Goal: Task Accomplishment & Management: Use online tool/utility

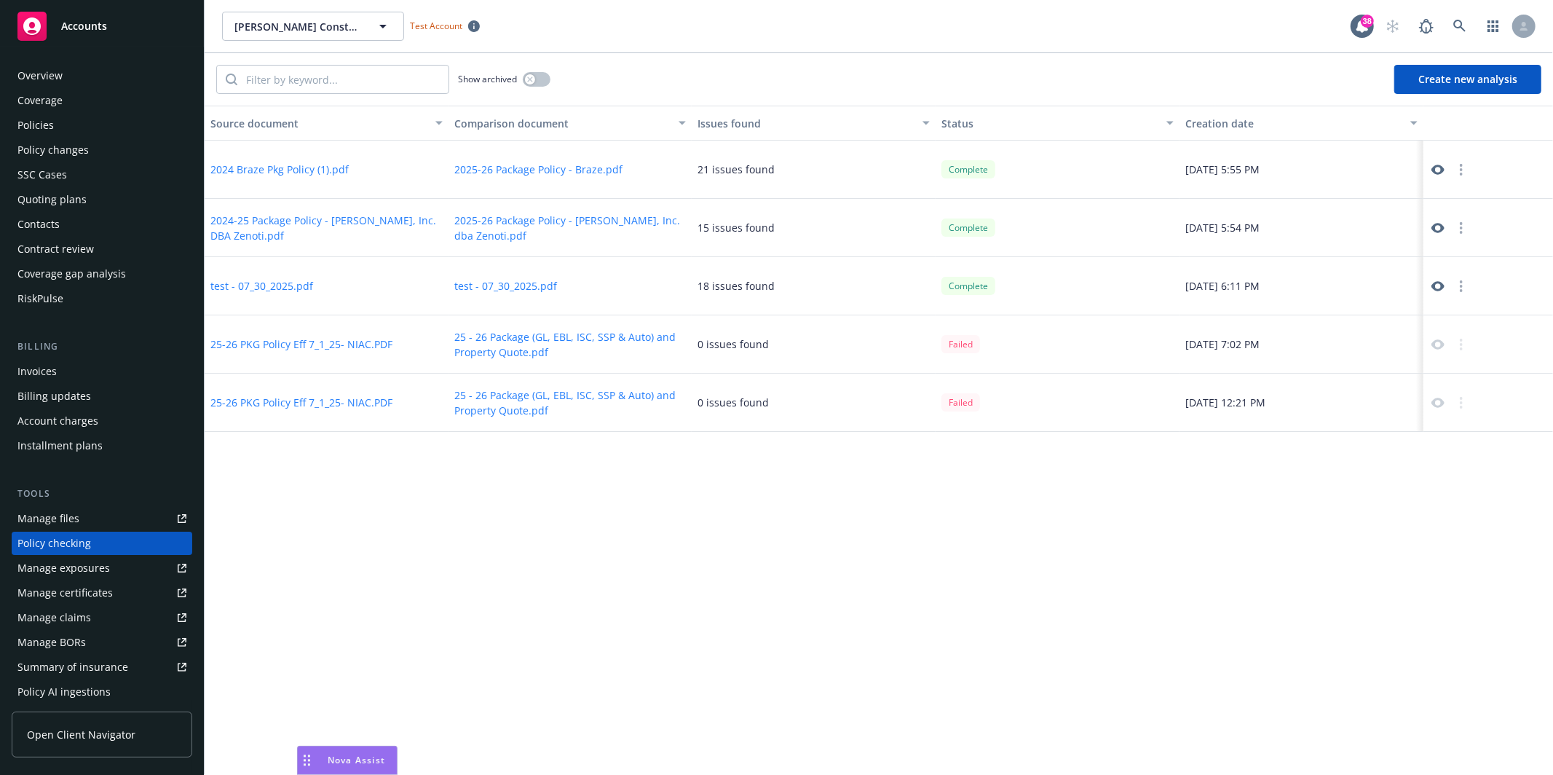
scroll to position [133, 0]
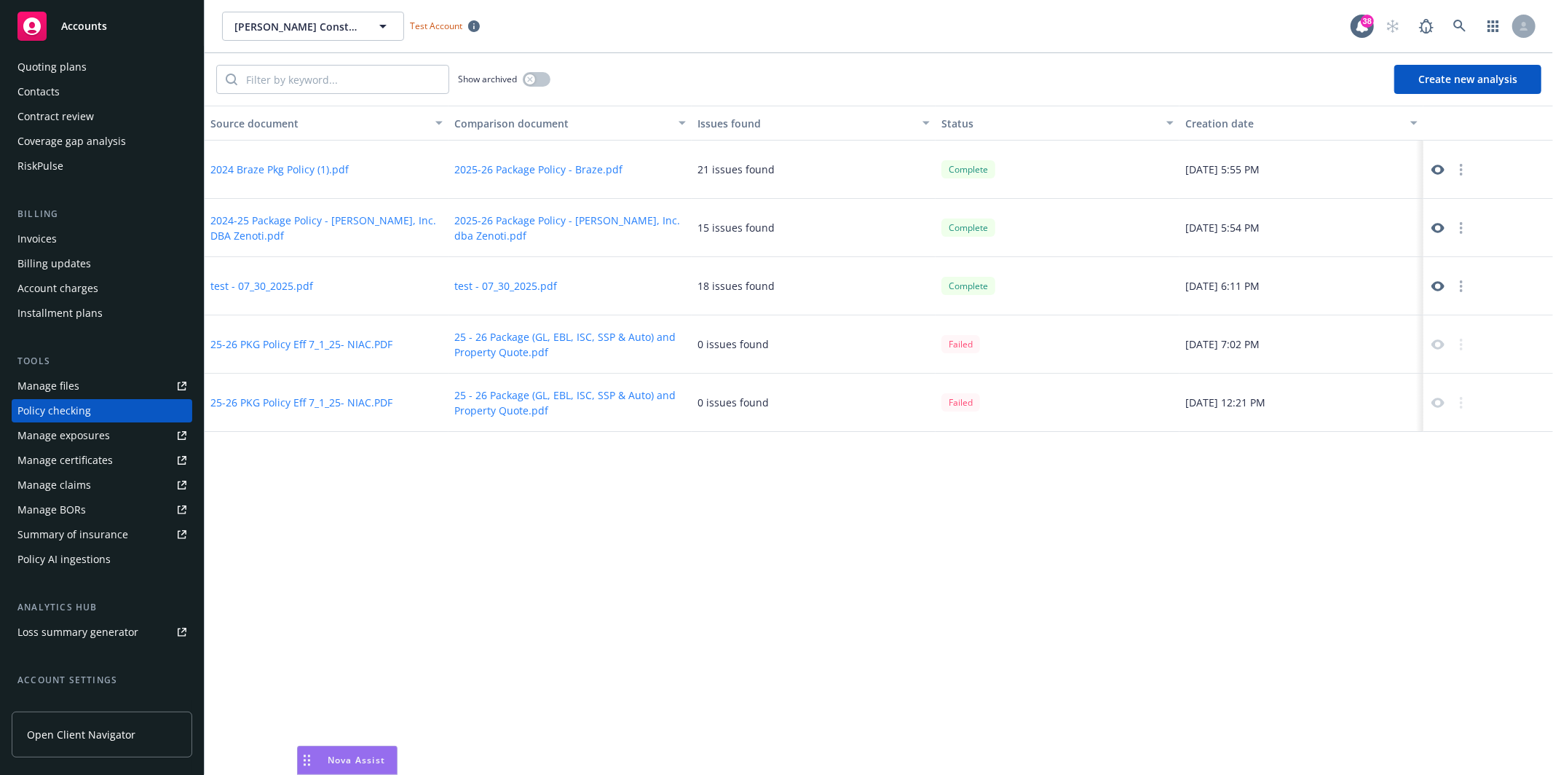
click at [1485, 84] on button "Create new analysis" at bounding box center [1467, 79] width 147 height 29
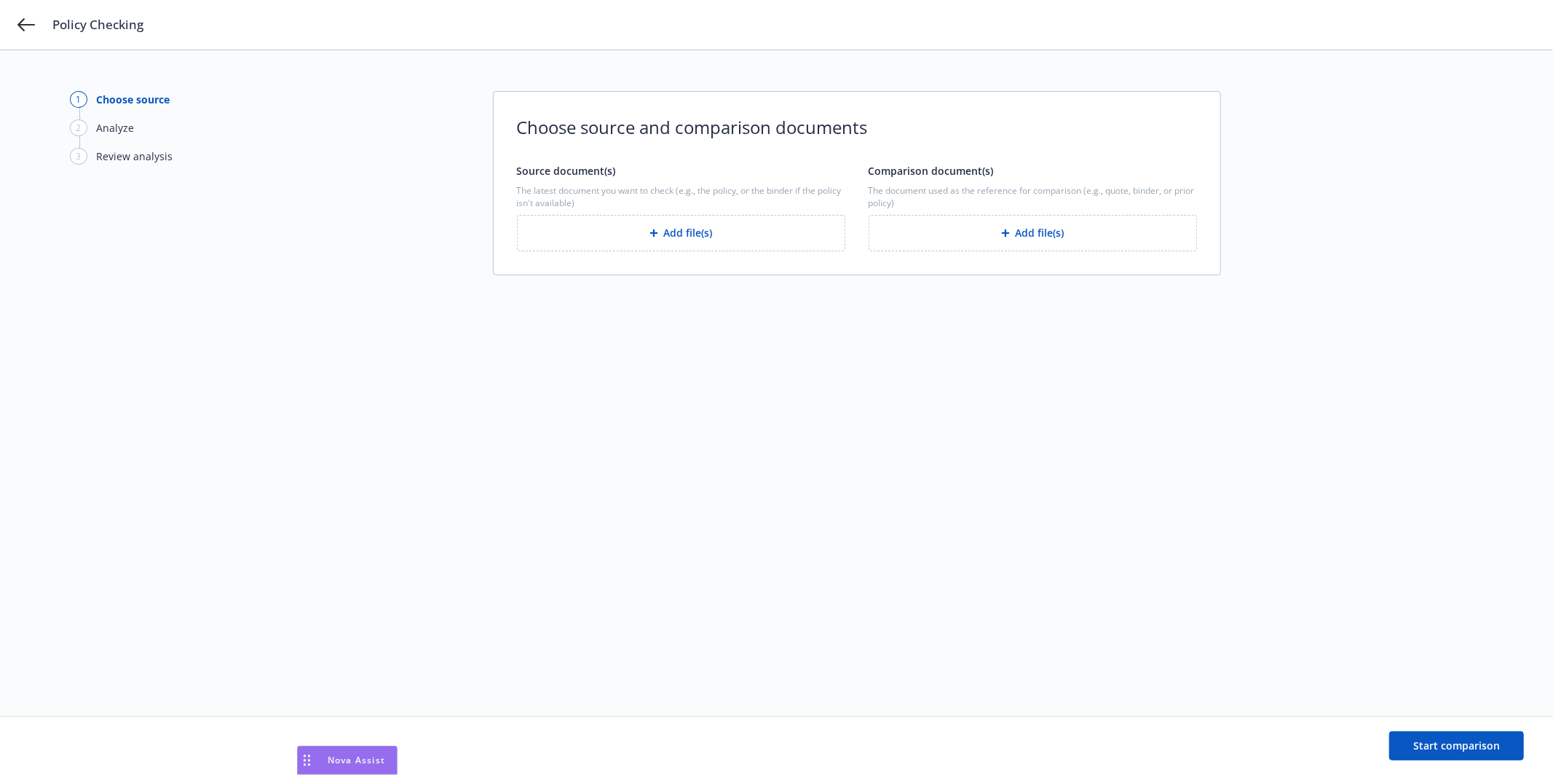
click at [674, 226] on button "Add file(s)" at bounding box center [681, 233] width 328 height 36
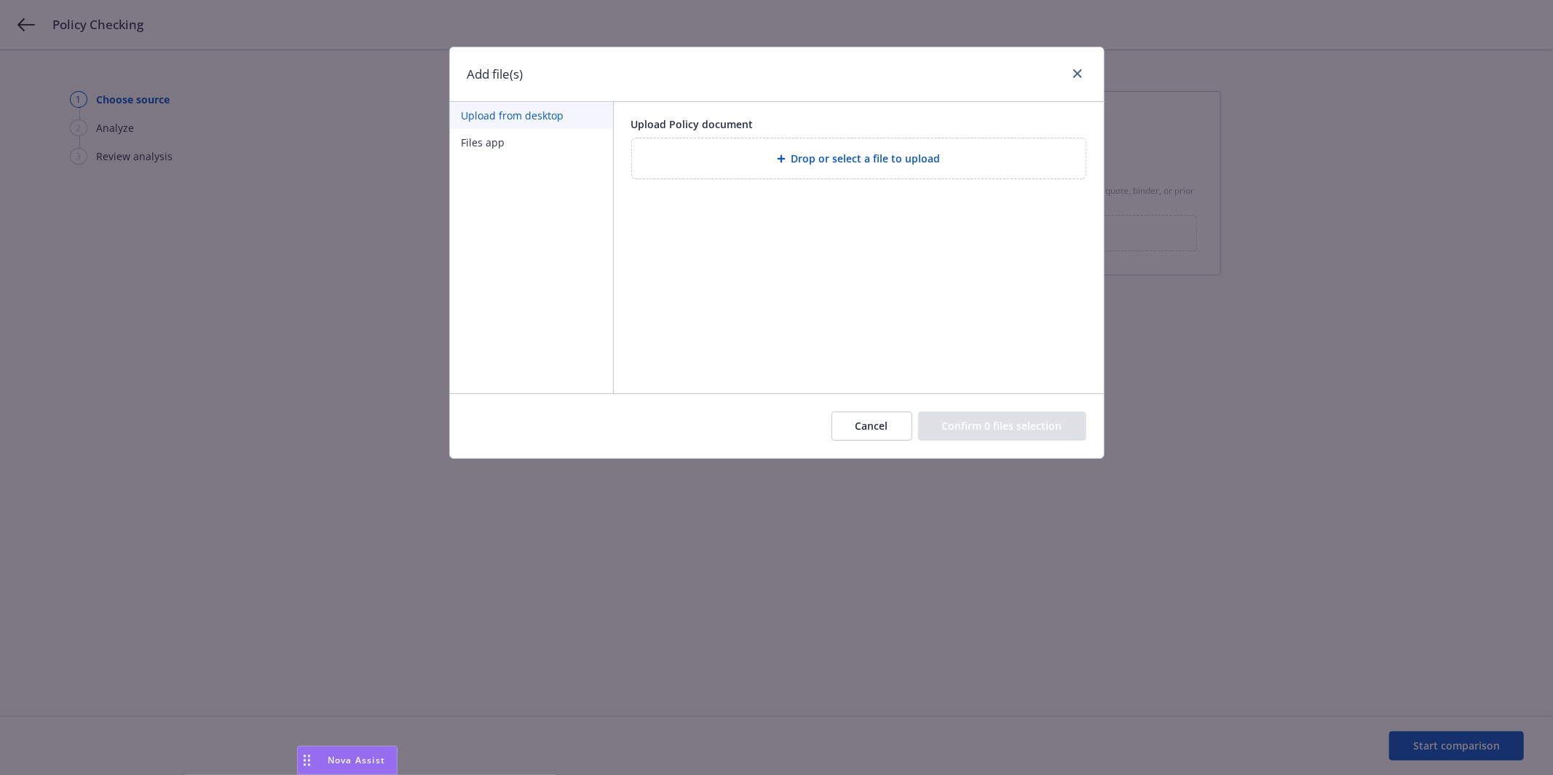
click at [707, 168] on div "Drop or select a file to upload" at bounding box center [859, 158] width 454 height 40
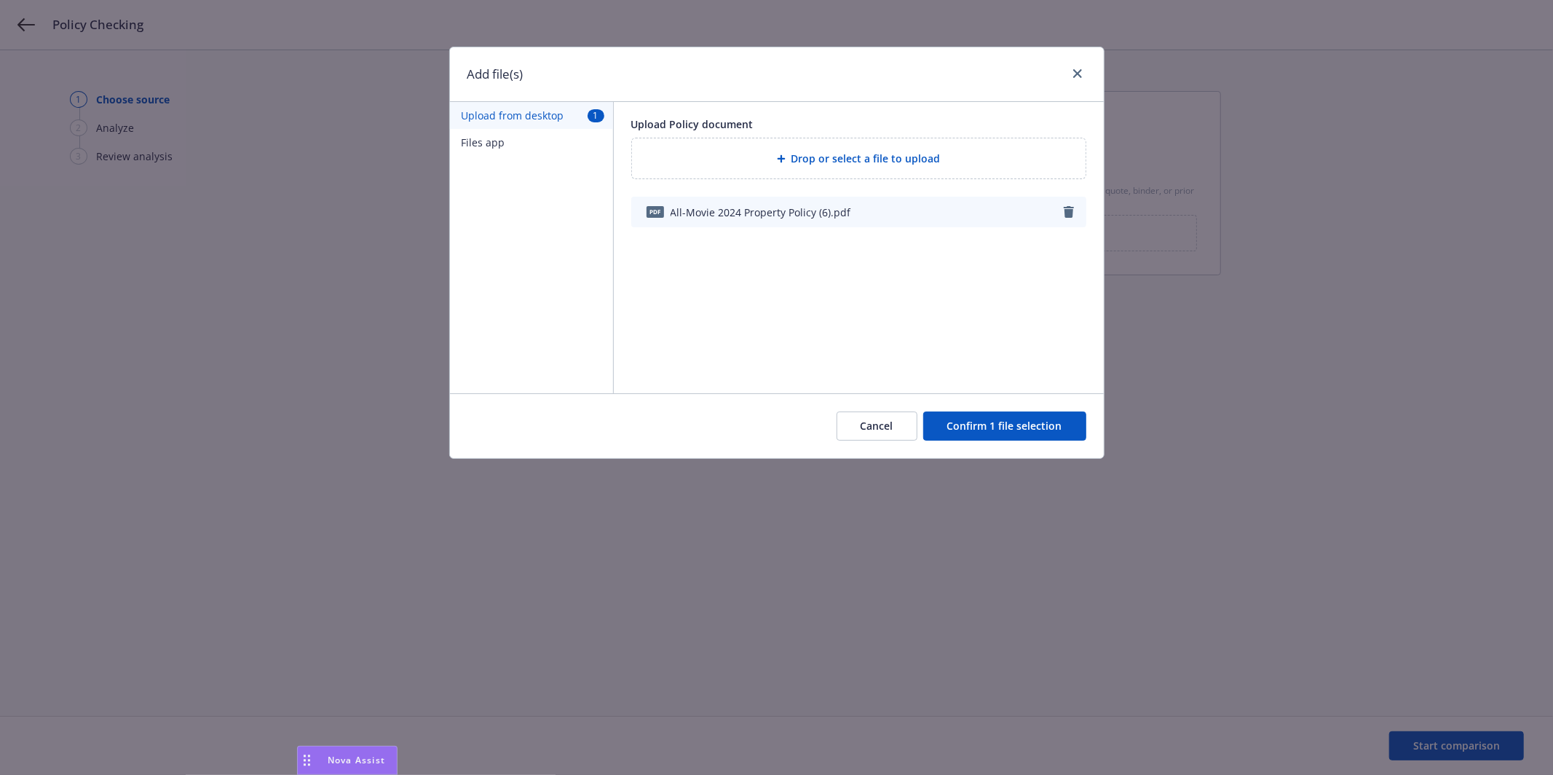
click at [1000, 430] on button "Confirm 1 file selection" at bounding box center [1004, 425] width 163 height 29
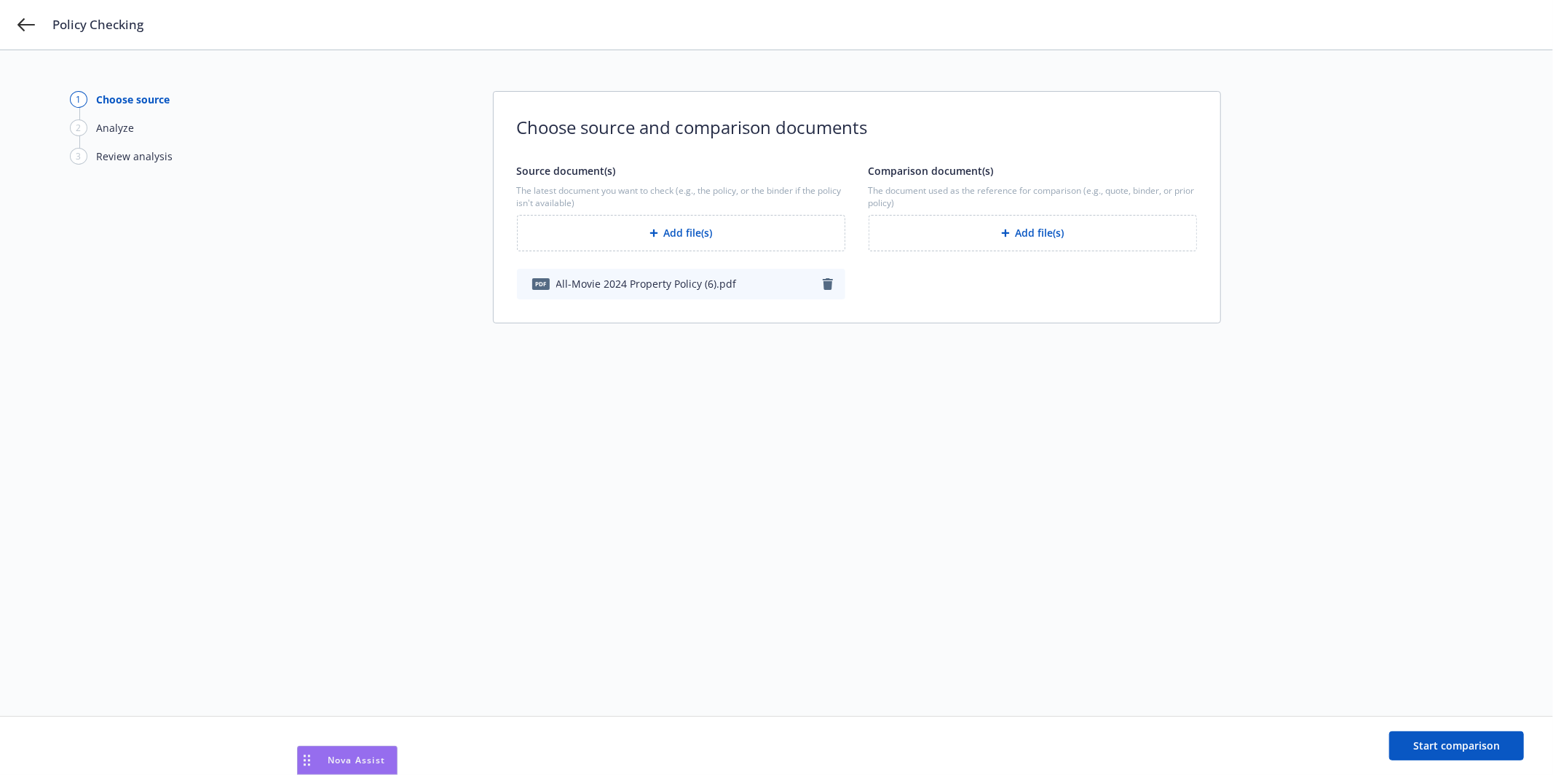
click at [1023, 233] on button "Add file(s)" at bounding box center [1033, 233] width 328 height 36
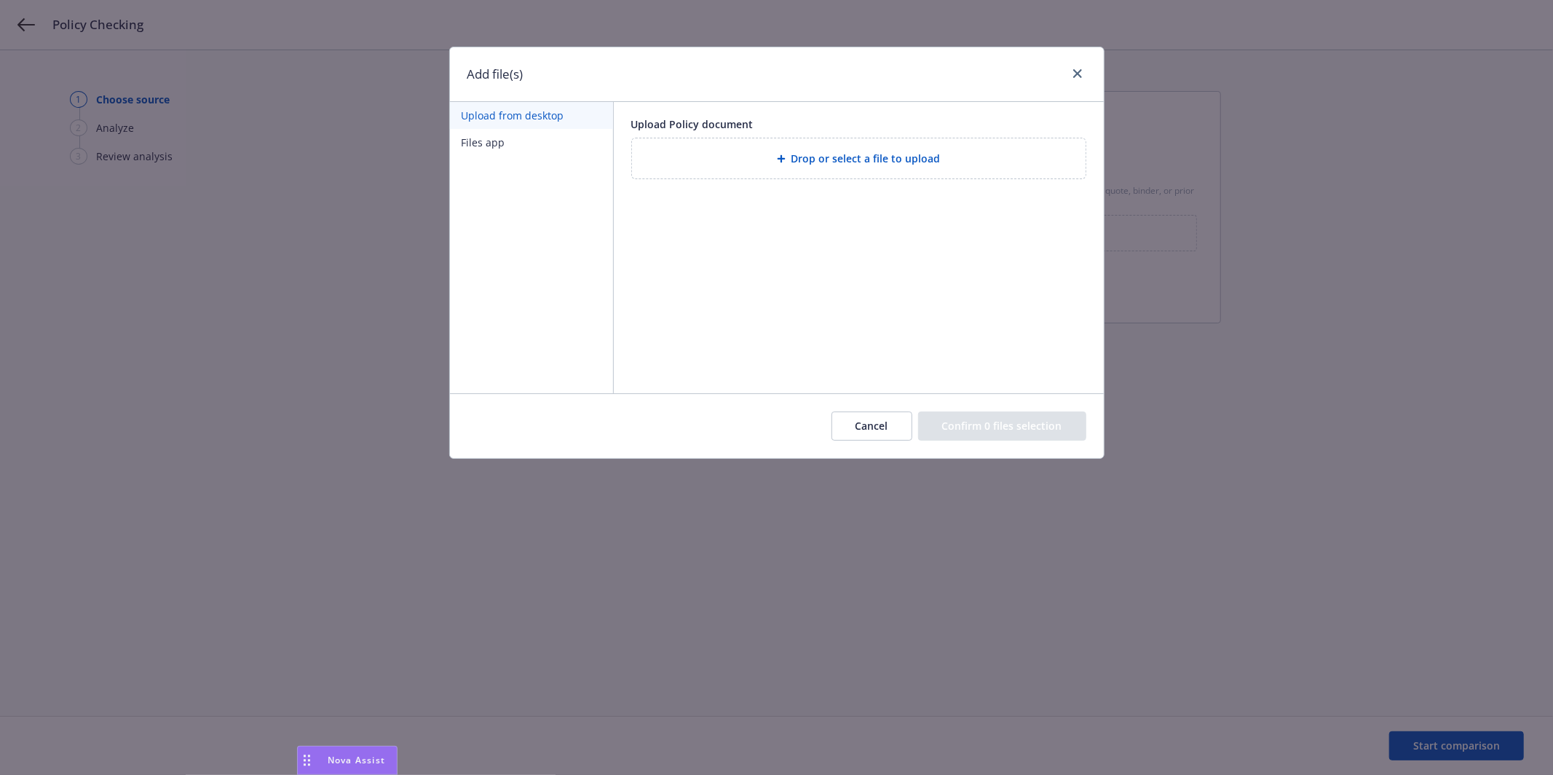
click at [776, 155] on div "Drop or select a file to upload" at bounding box center [859, 158] width 430 height 17
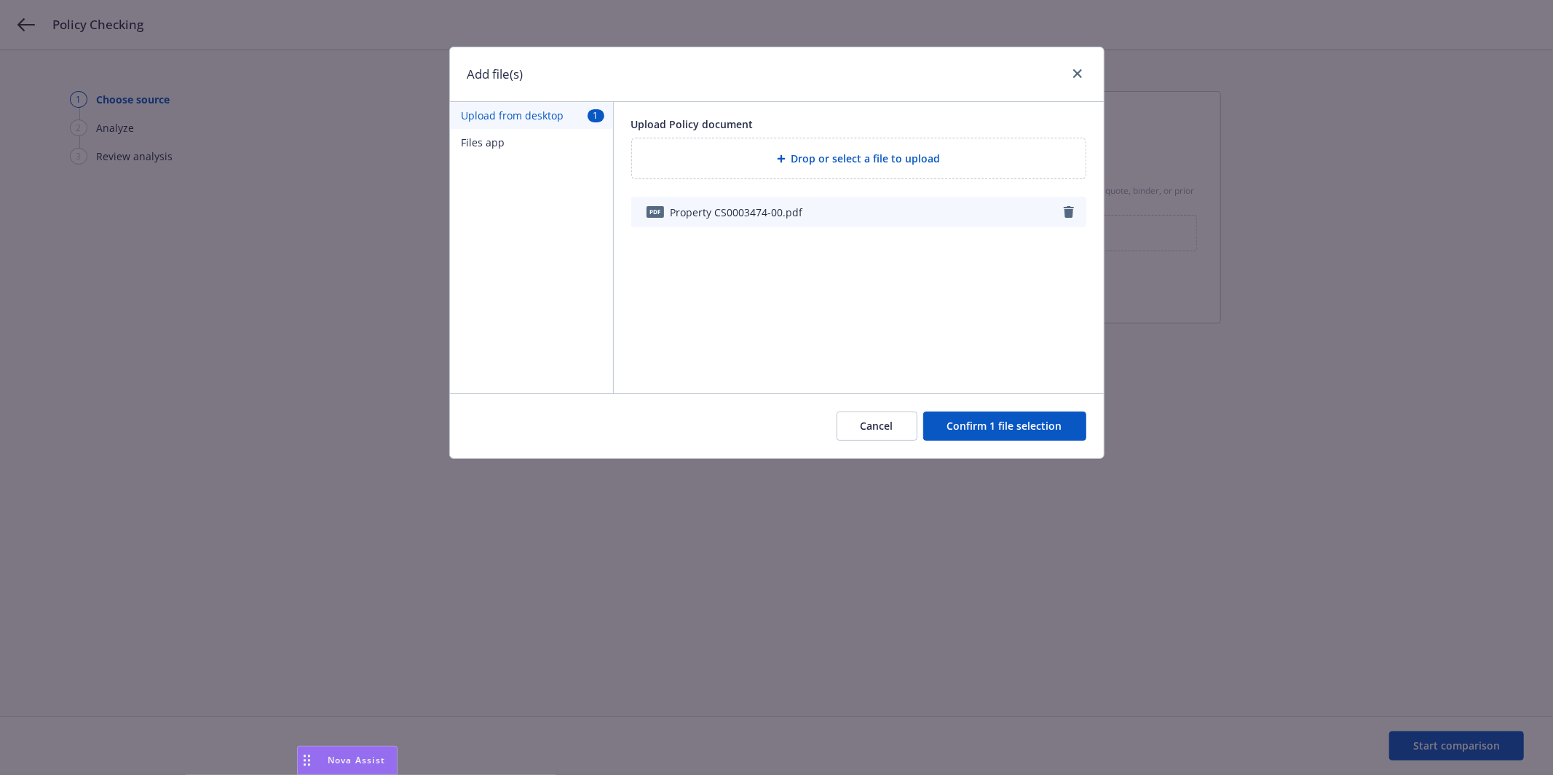
click at [990, 425] on button "Confirm 1 file selection" at bounding box center [1004, 425] width 163 height 29
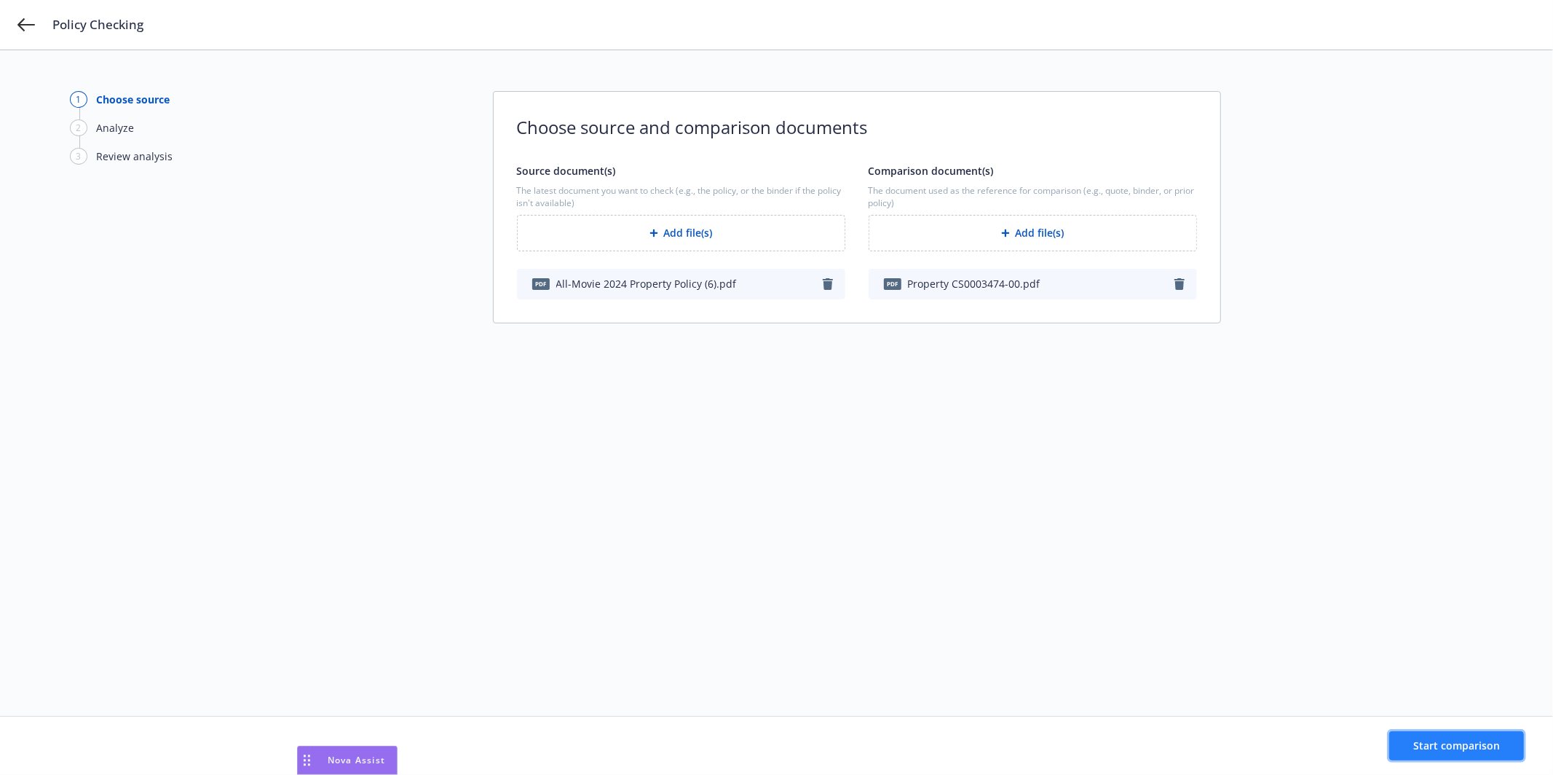
click at [1456, 745] on span "Start comparison" at bounding box center [1456, 745] width 87 height 14
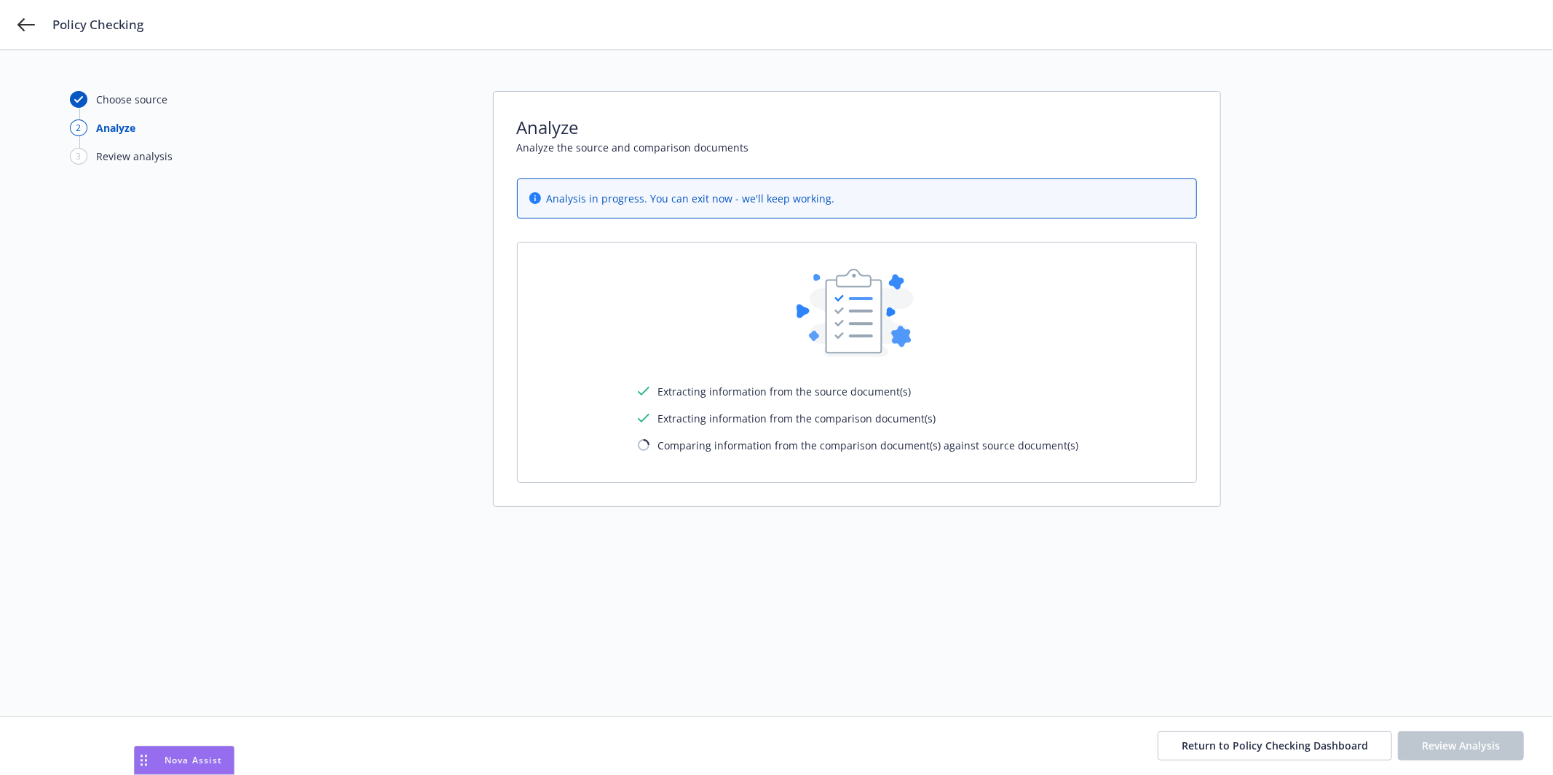
drag, startPoint x: 312, startPoint y: 765, endPoint x: 149, endPoint y: 743, distance: 164.7
click at [149, 743] on body "Policy Checking Choose source 2 Analyze 3 Review analysis Analyze Analyze the s…" at bounding box center [776, 387] width 1553 height 775
click at [1285, 751] on span "Return to Policy Checking Dashboard" at bounding box center [1275, 745] width 186 height 14
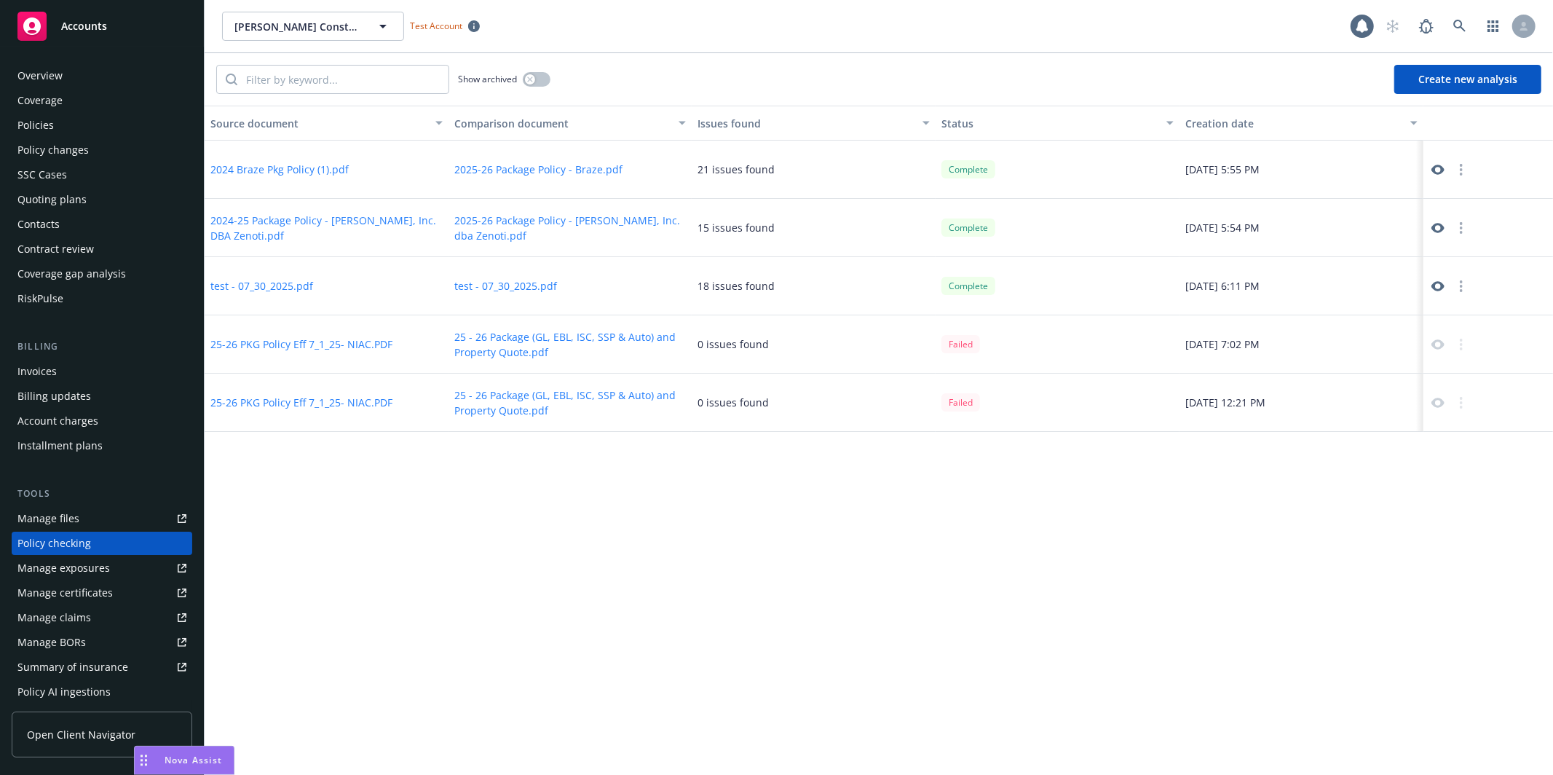
scroll to position [132, 0]
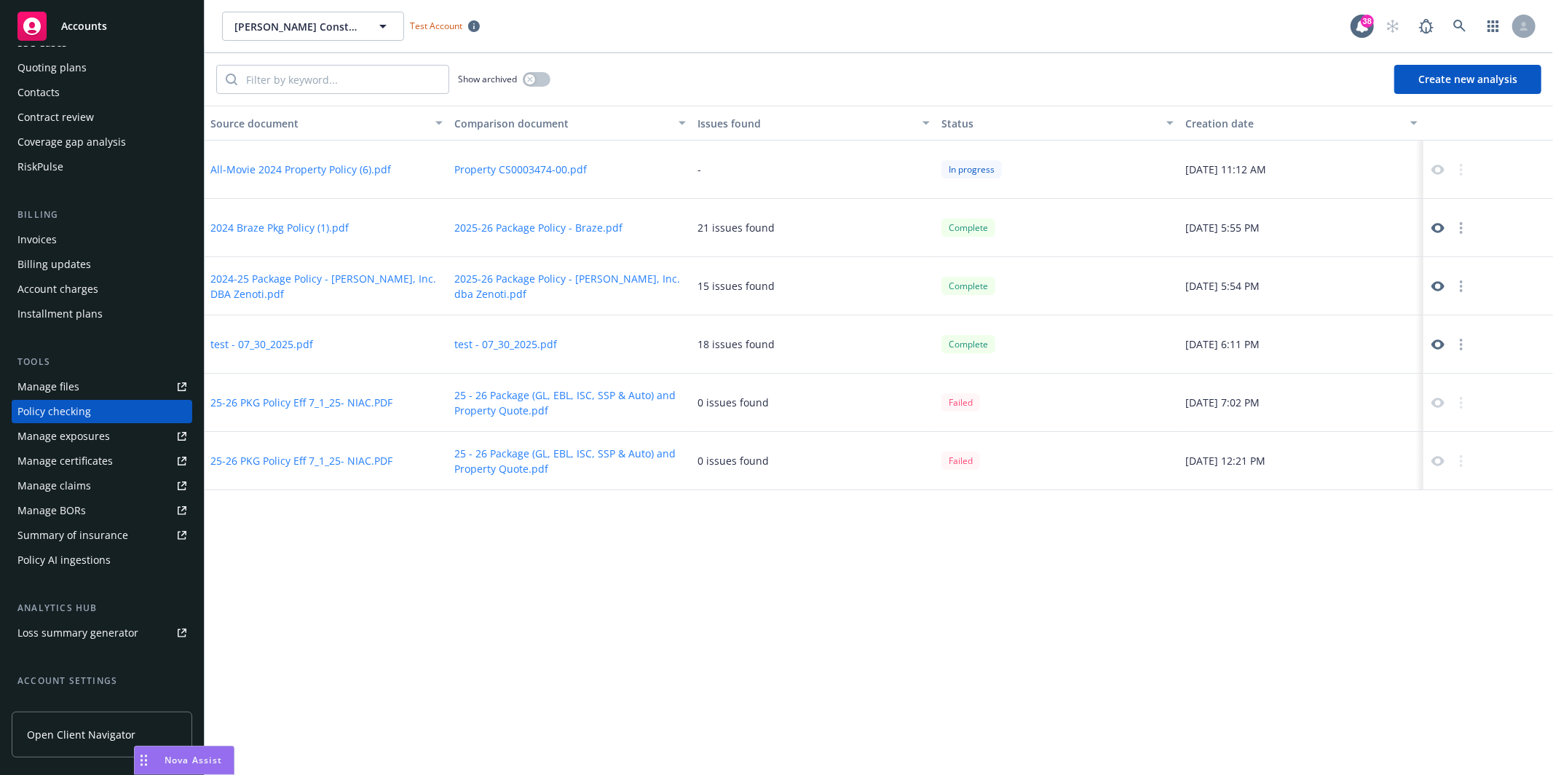
scroll to position [132, 0]
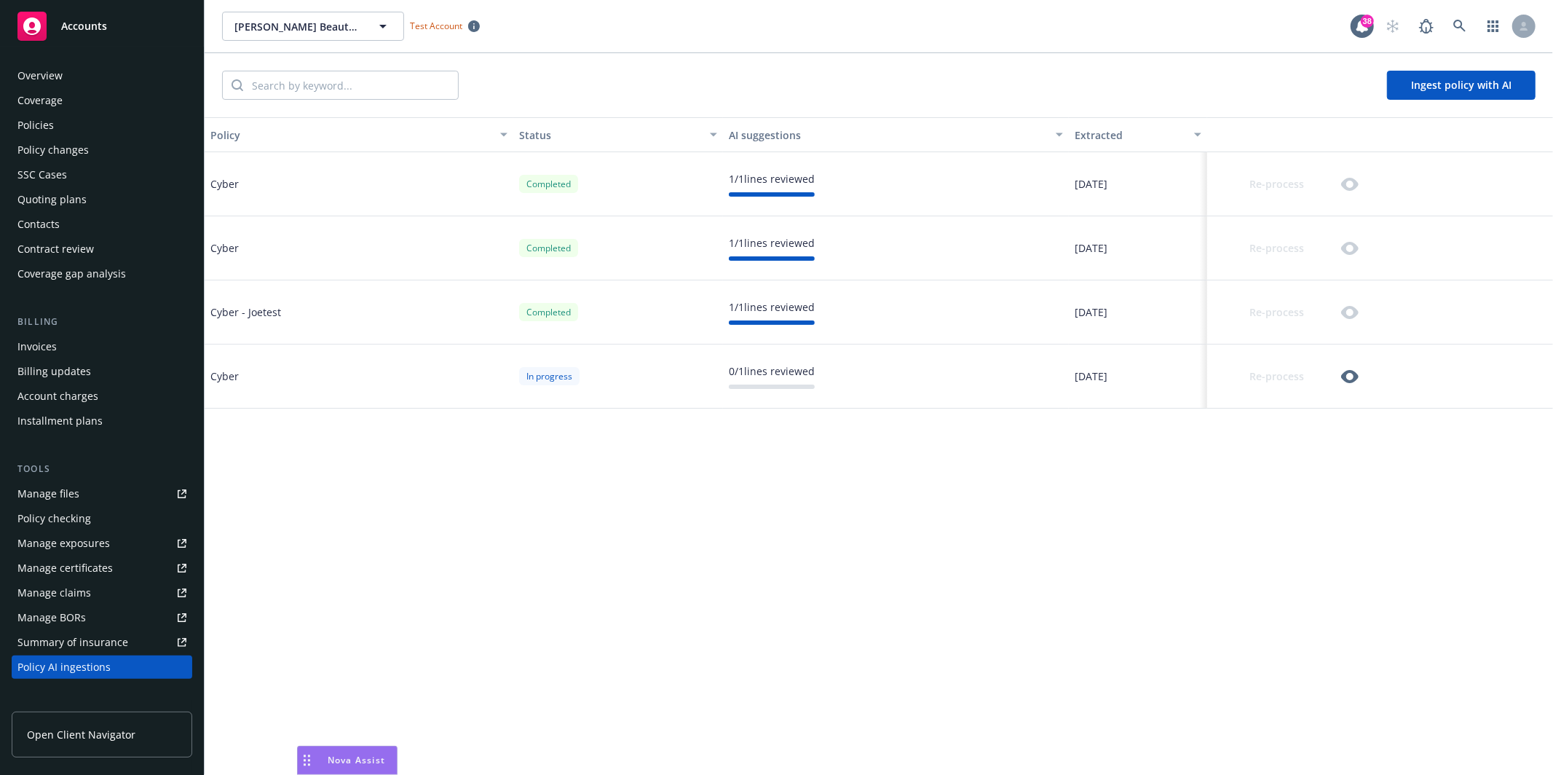
scroll to position [222, 0]
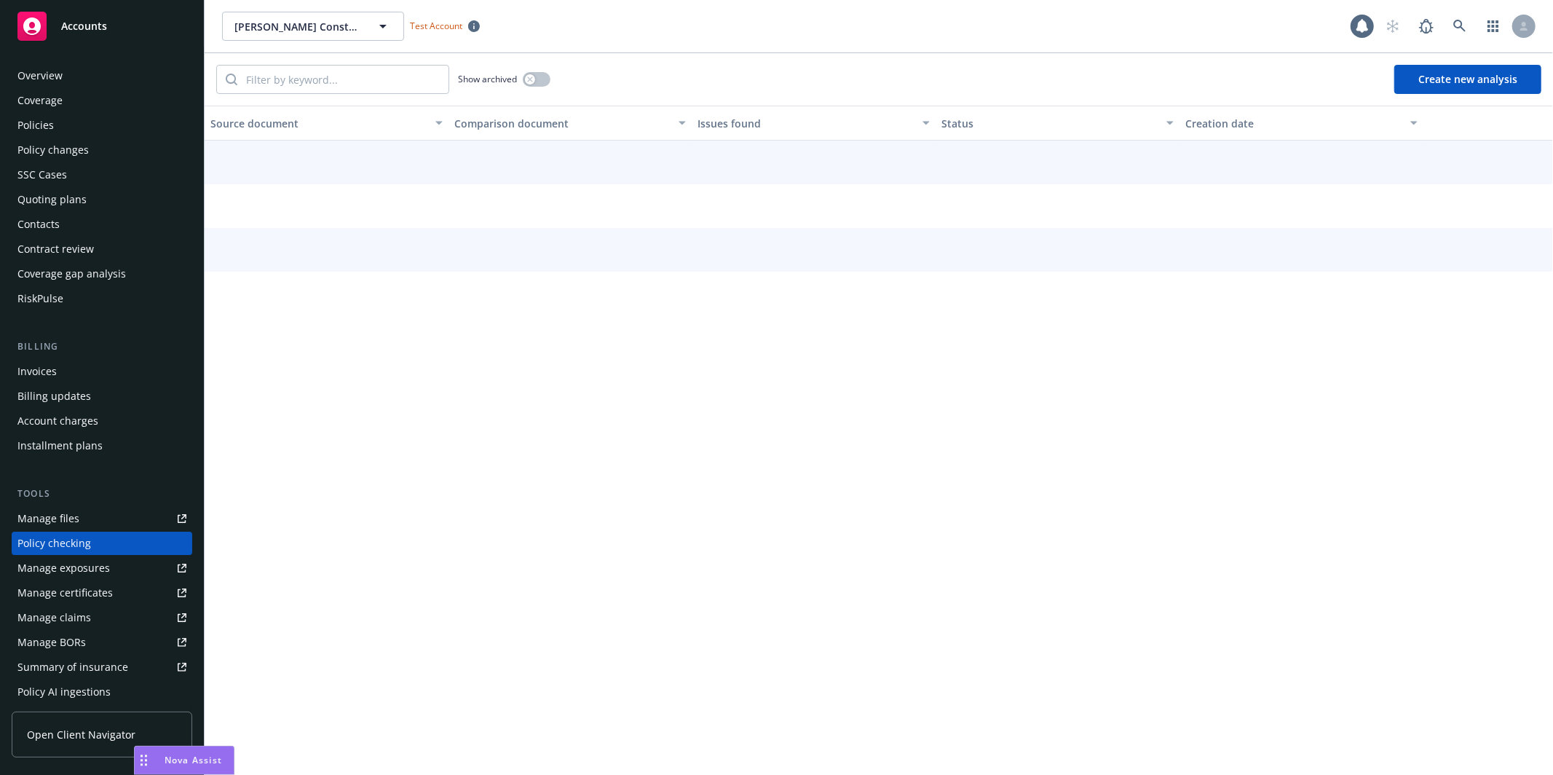
scroll to position [132, 0]
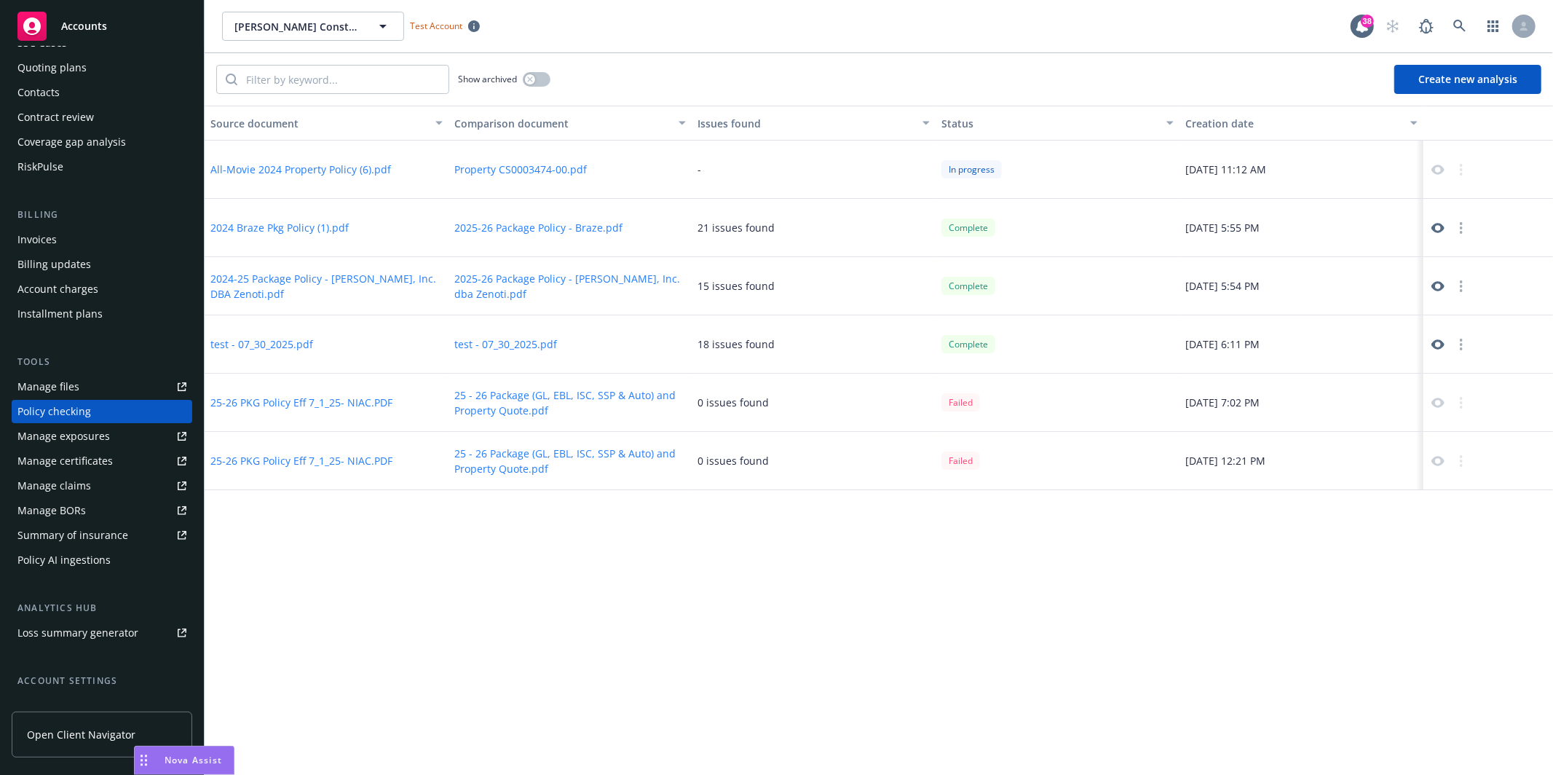
click at [1435, 169] on icon at bounding box center [1437, 170] width 13 height 10
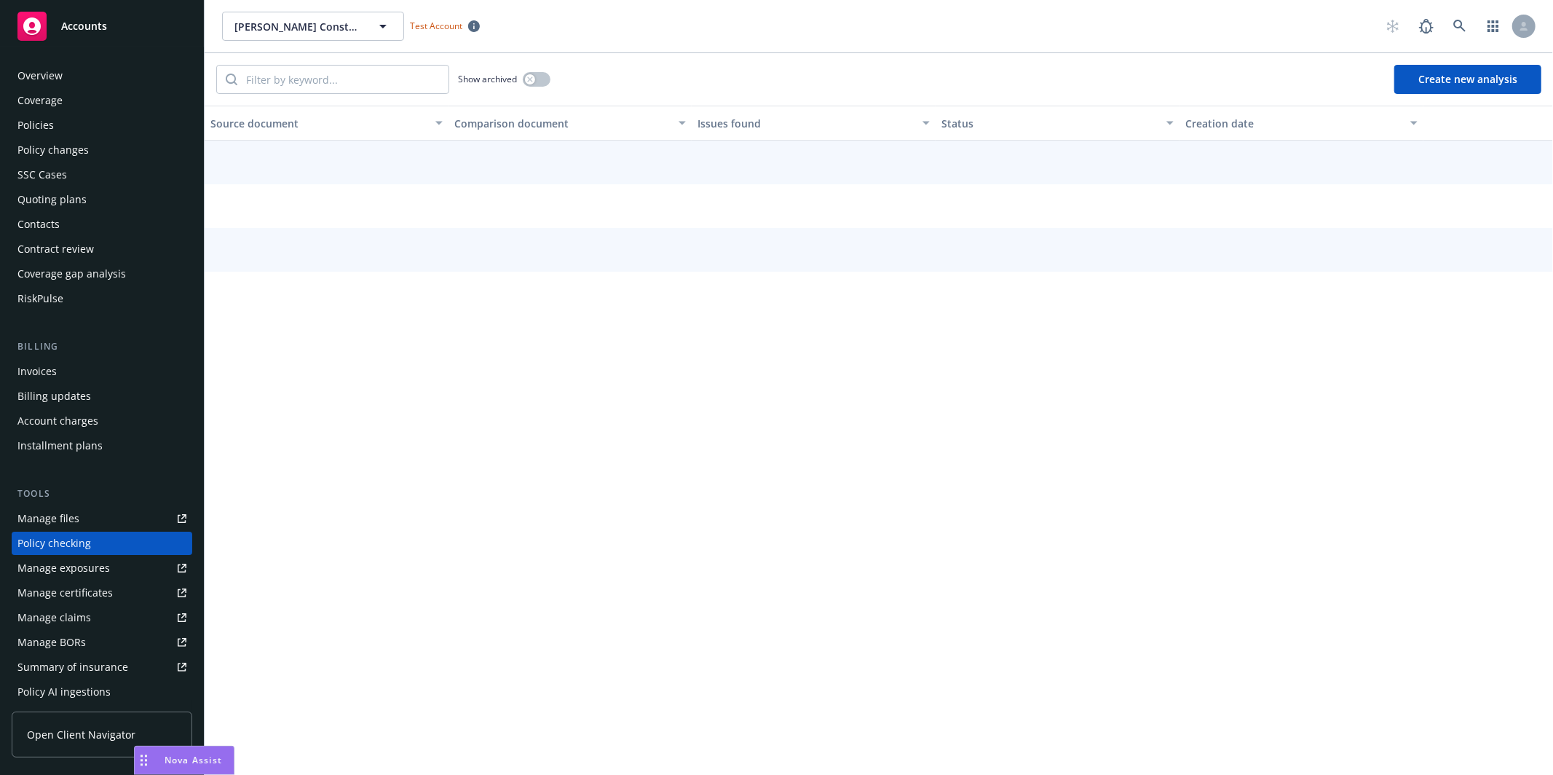
scroll to position [132, 0]
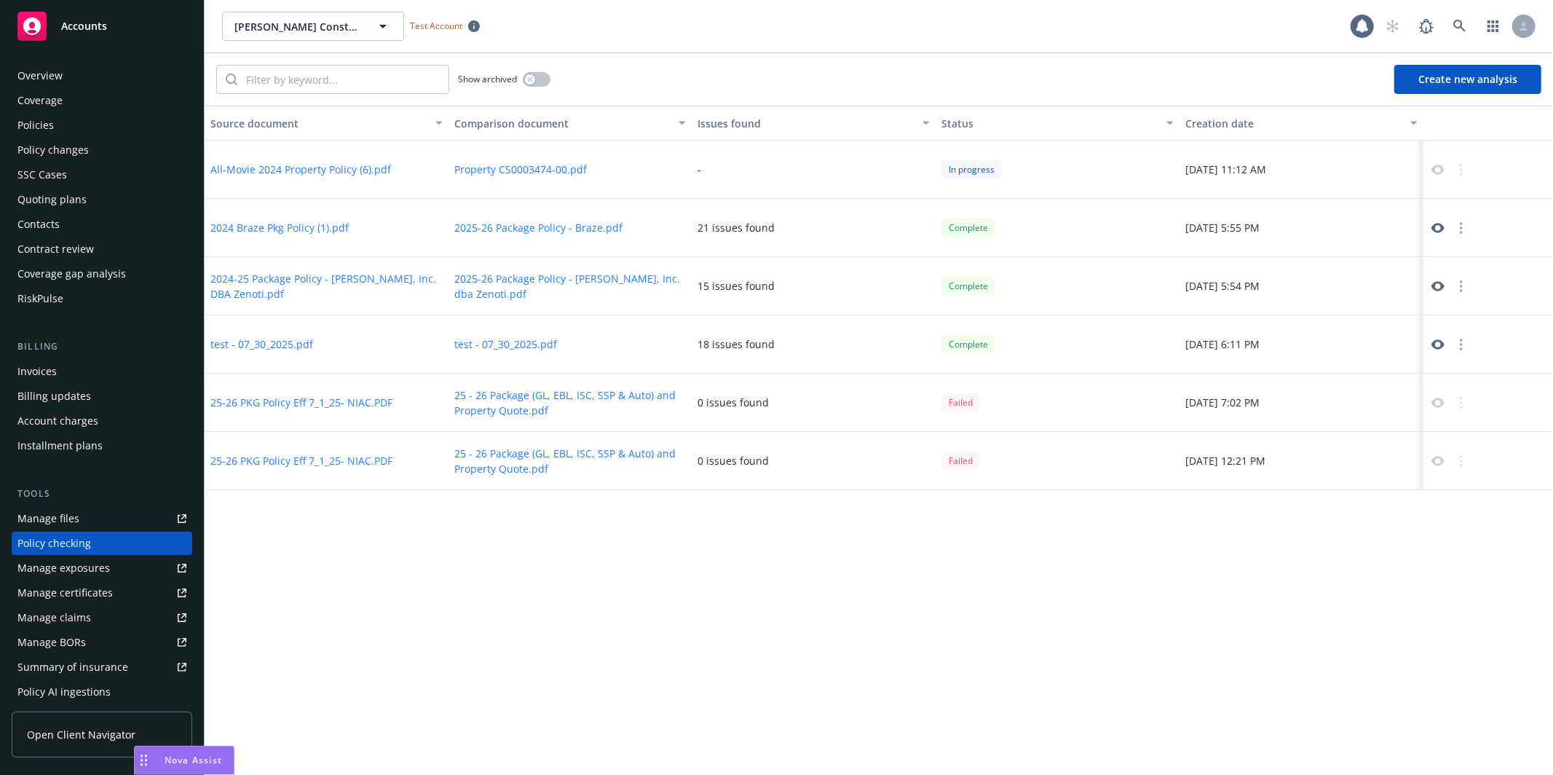
scroll to position [132, 0]
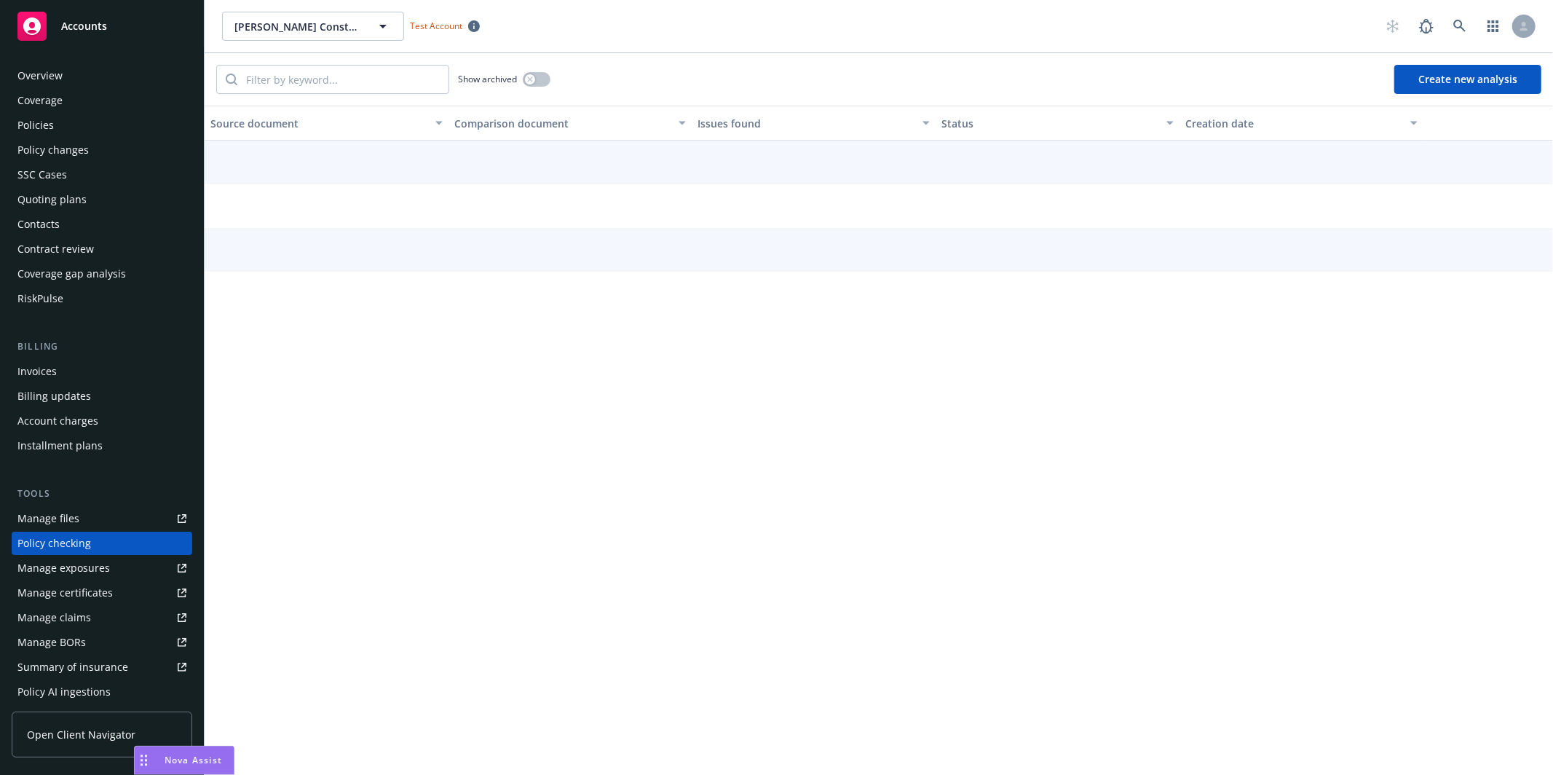
scroll to position [132, 0]
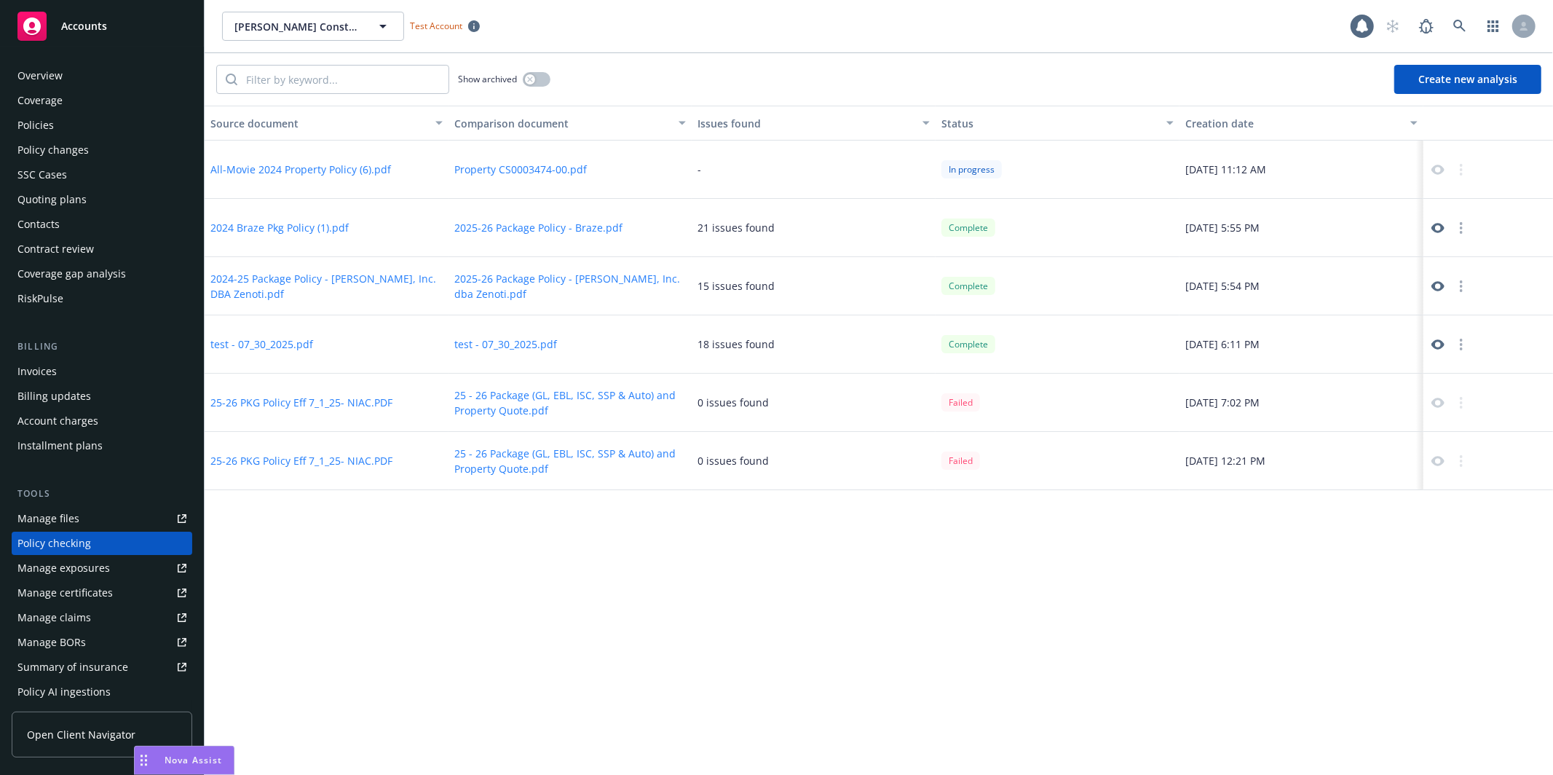
scroll to position [132, 0]
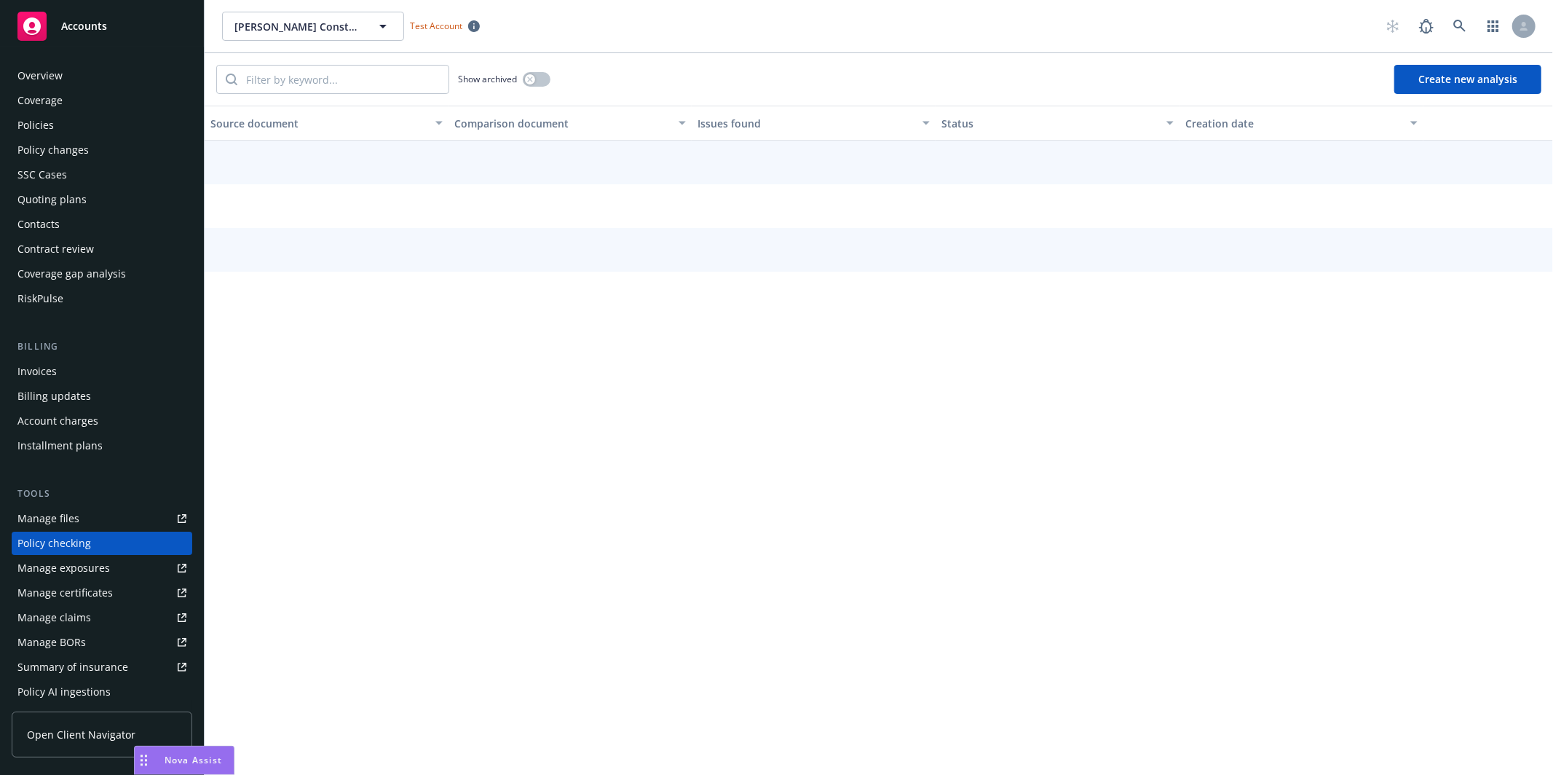
scroll to position [132, 0]
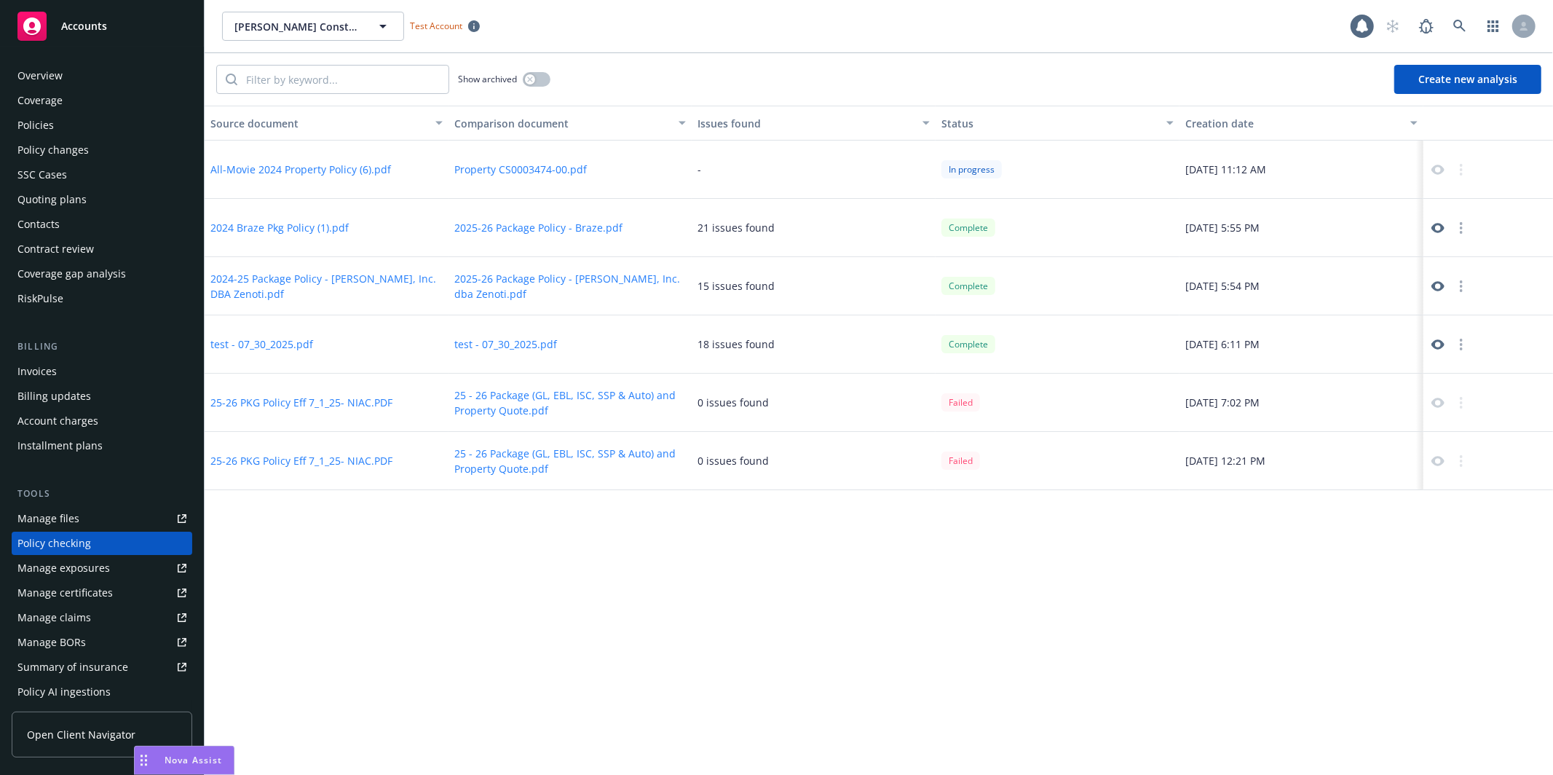
scroll to position [132, 0]
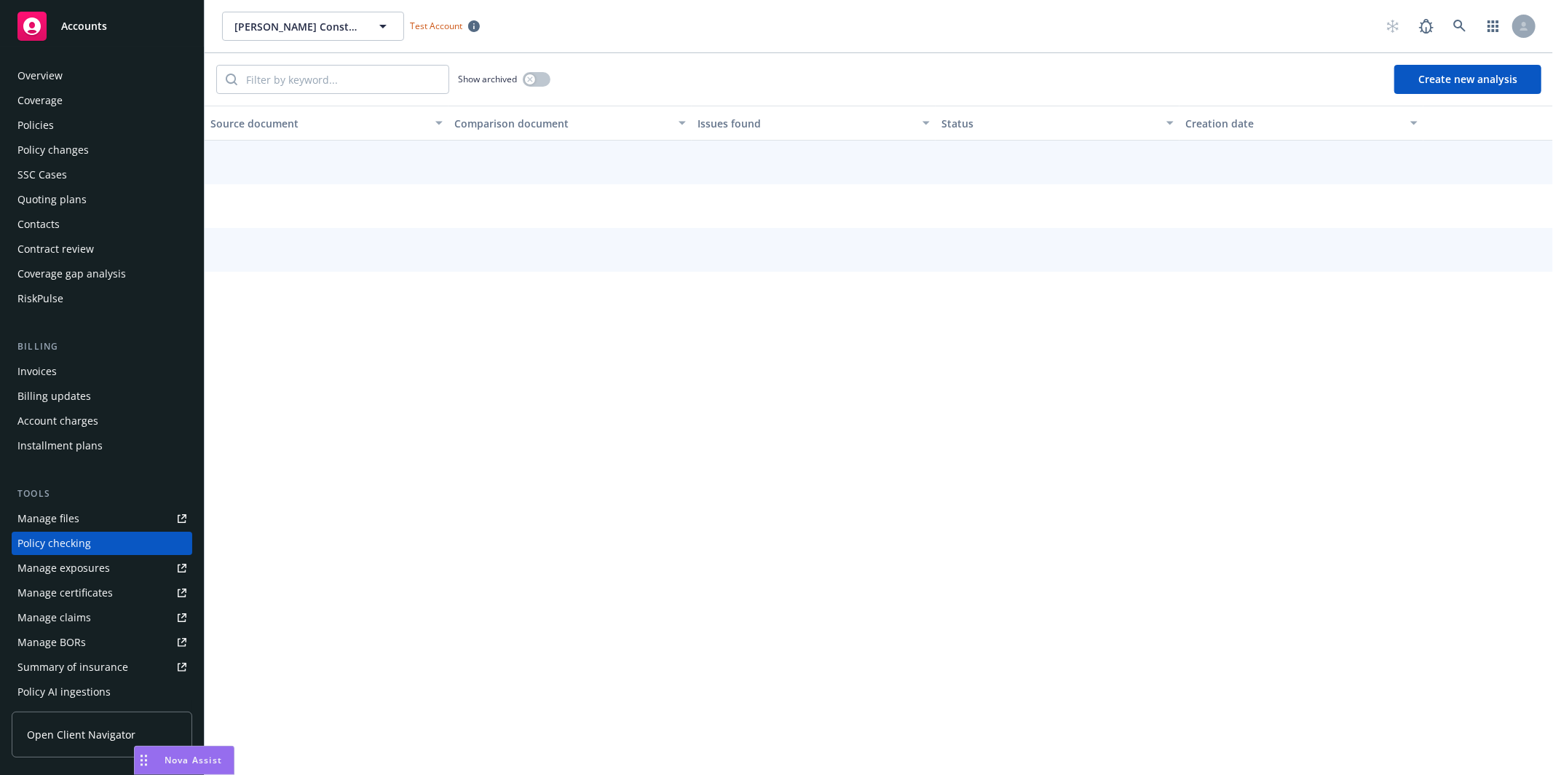
scroll to position [132, 0]
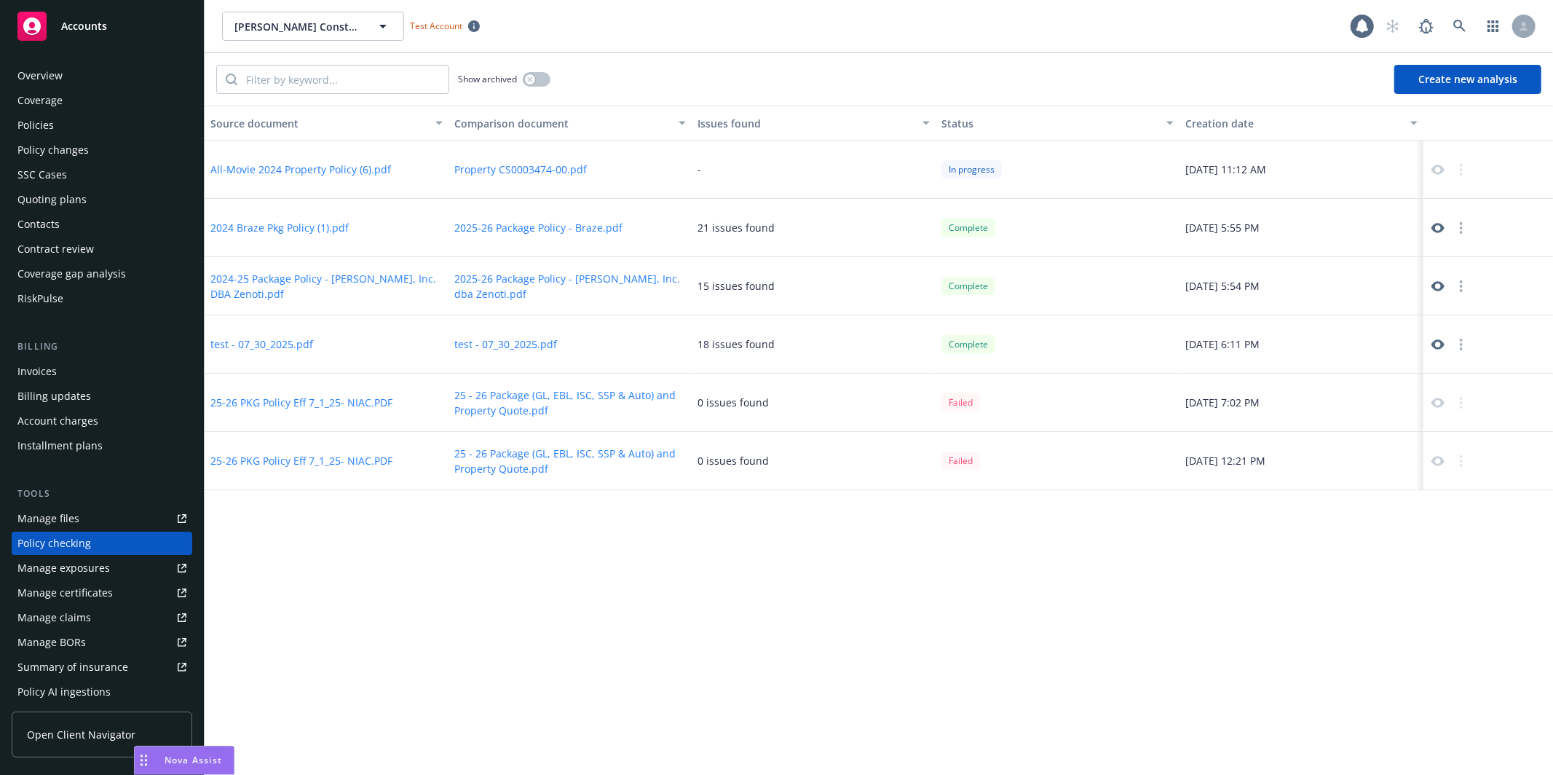
scroll to position [132, 0]
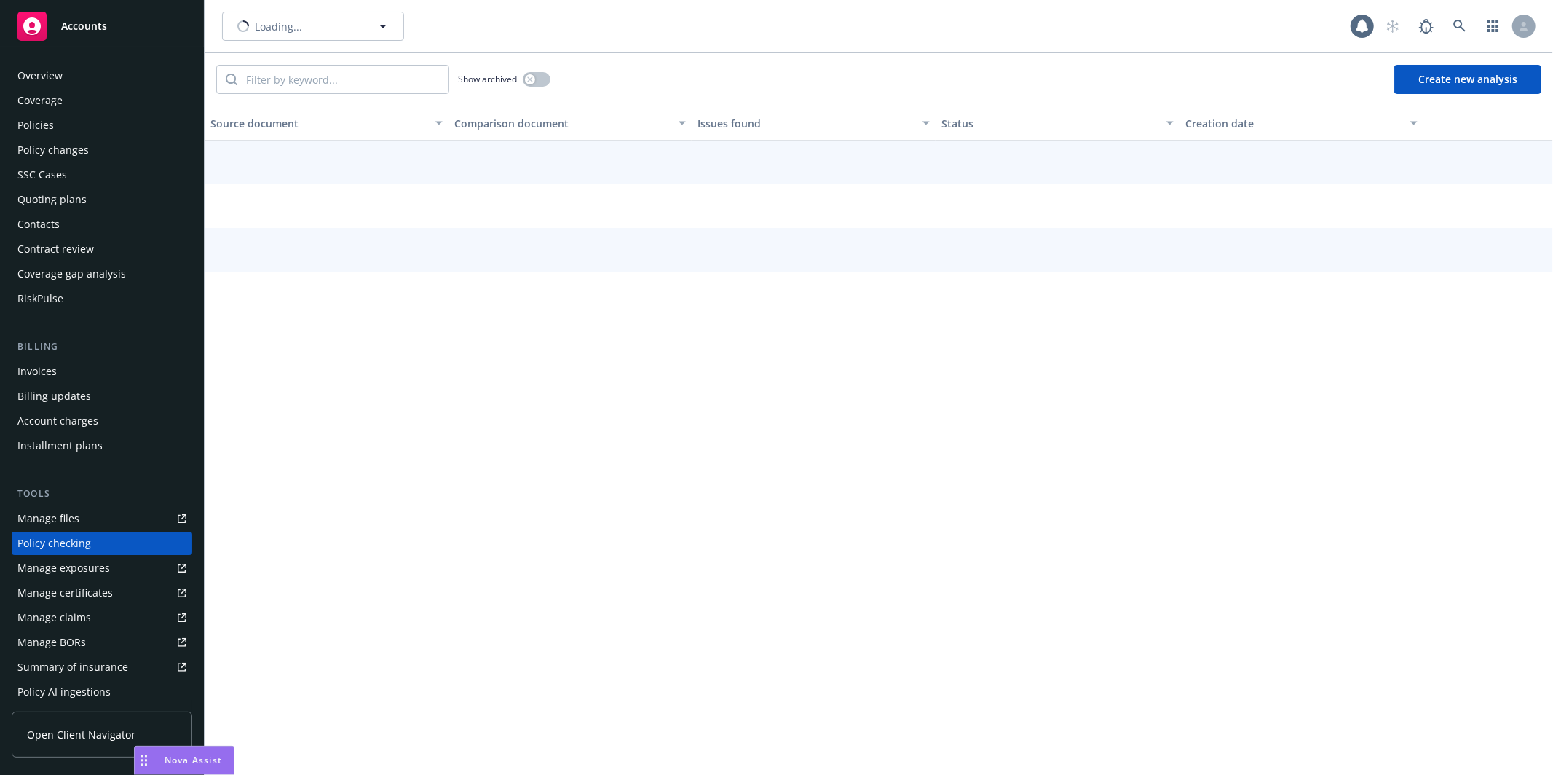
scroll to position [132, 0]
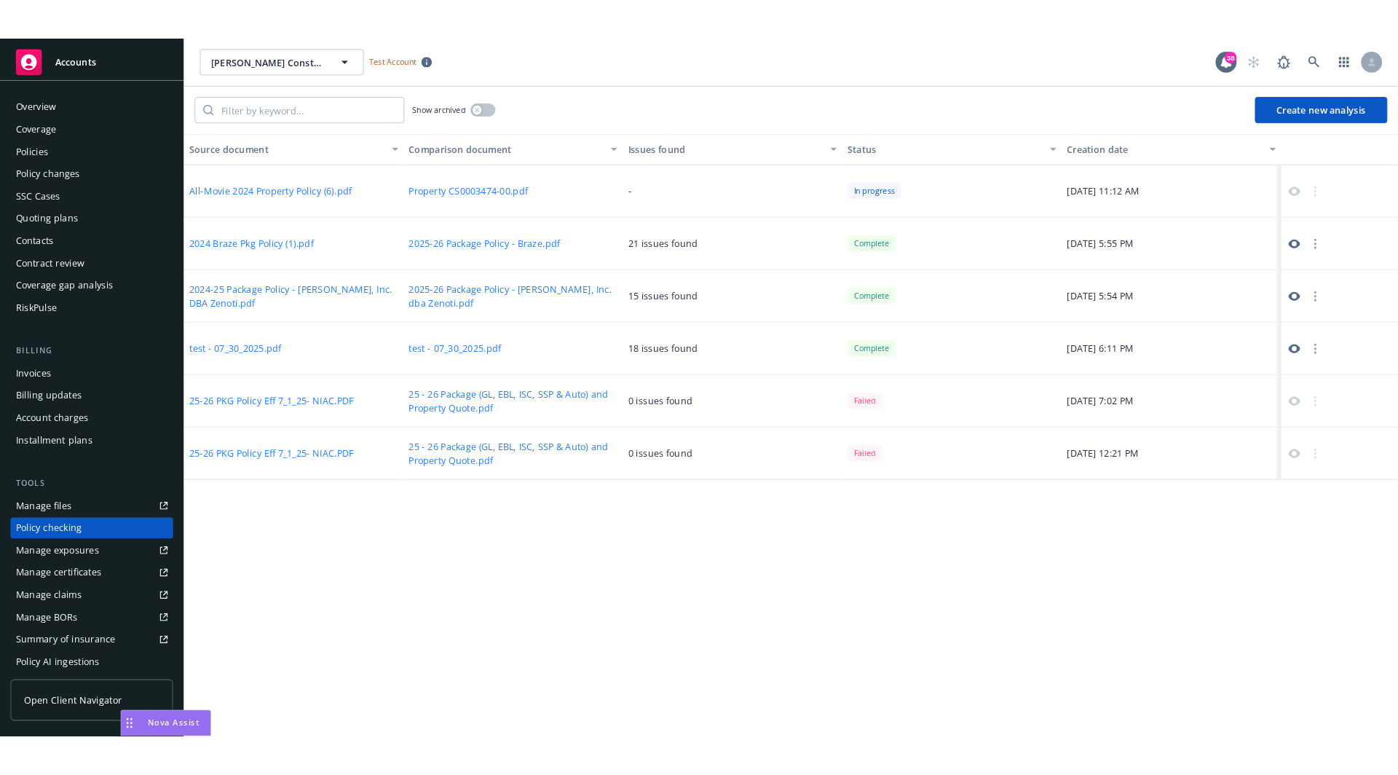
scroll to position [132, 0]
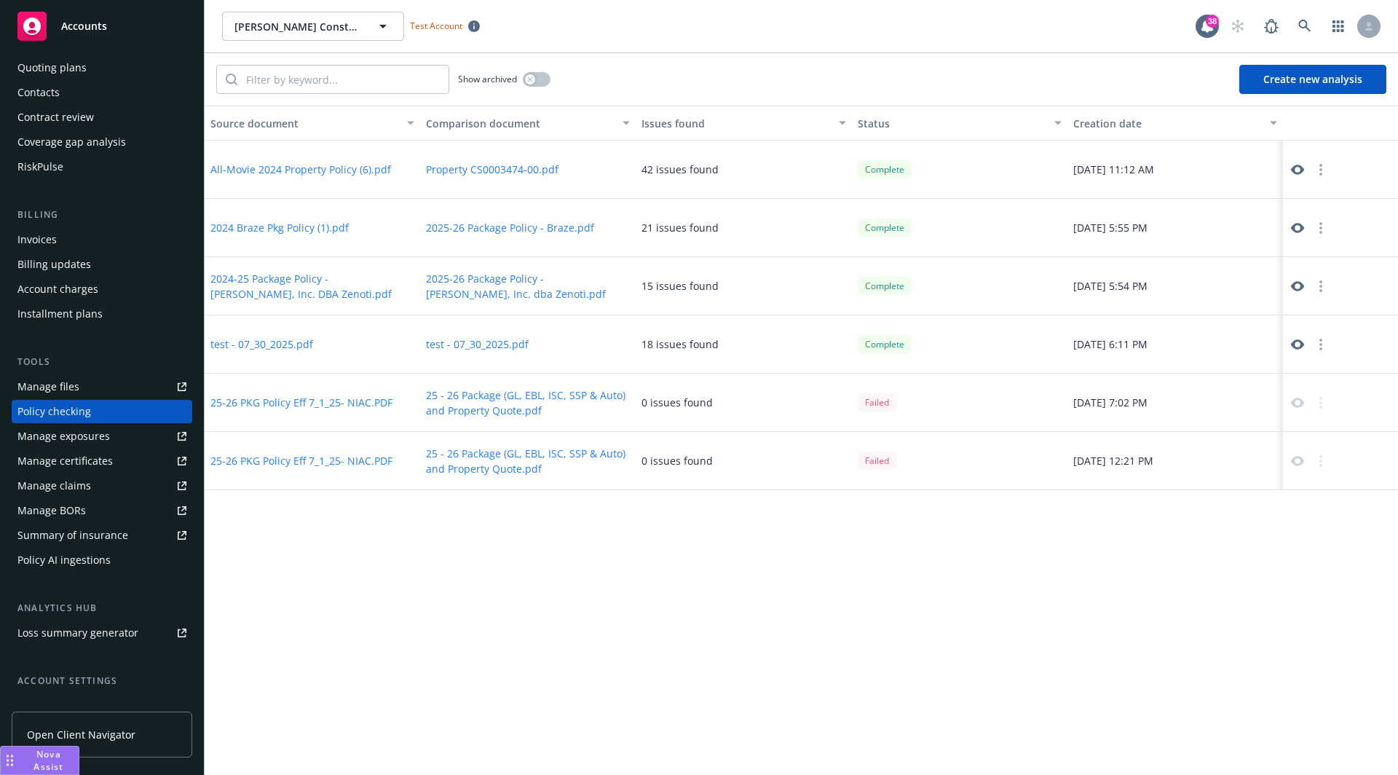
click at [1295, 170] on icon at bounding box center [1297, 169] width 13 height 13
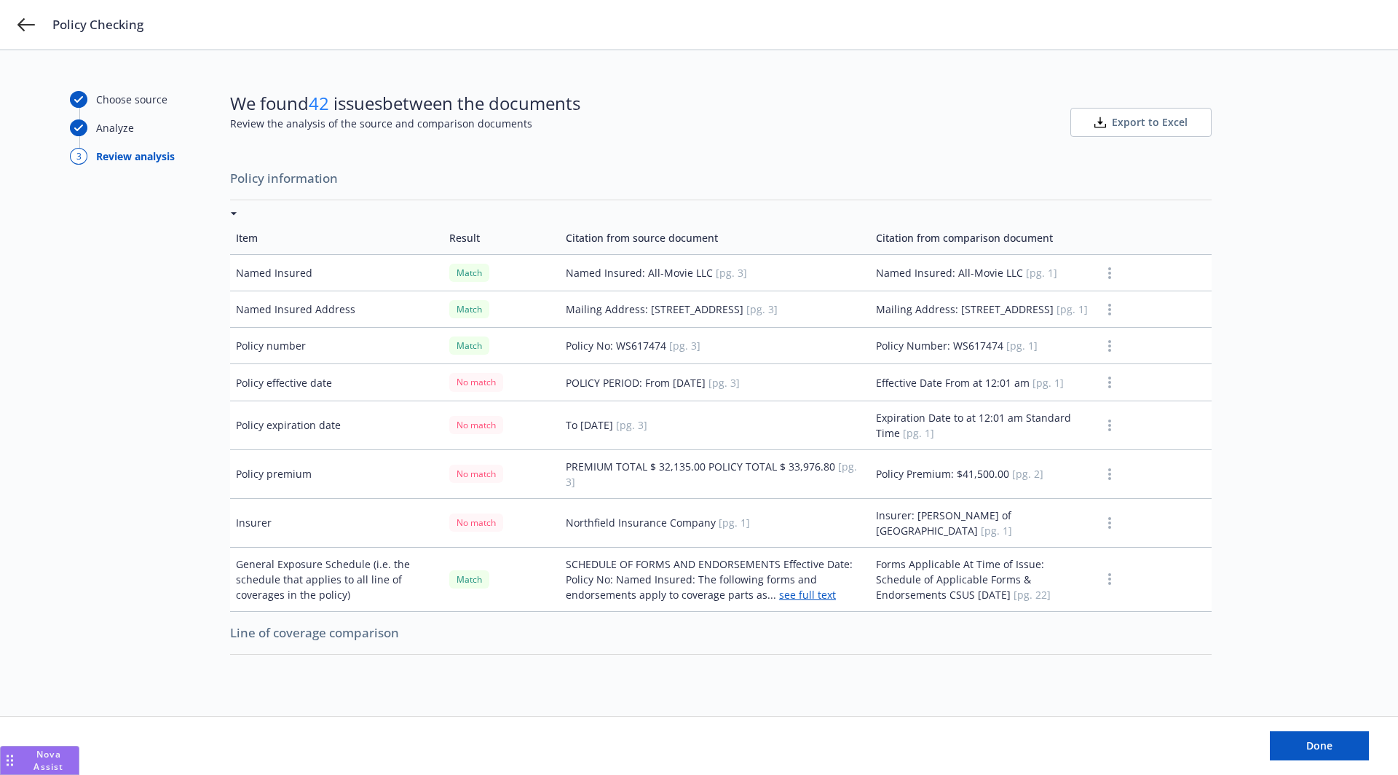
click at [1033, 390] on span "[pg. 1]" at bounding box center [1048, 383] width 31 height 14
click at [959, 393] on td "Effective Date From at 12:01 am [pg. 1]" at bounding box center [982, 382] width 225 height 36
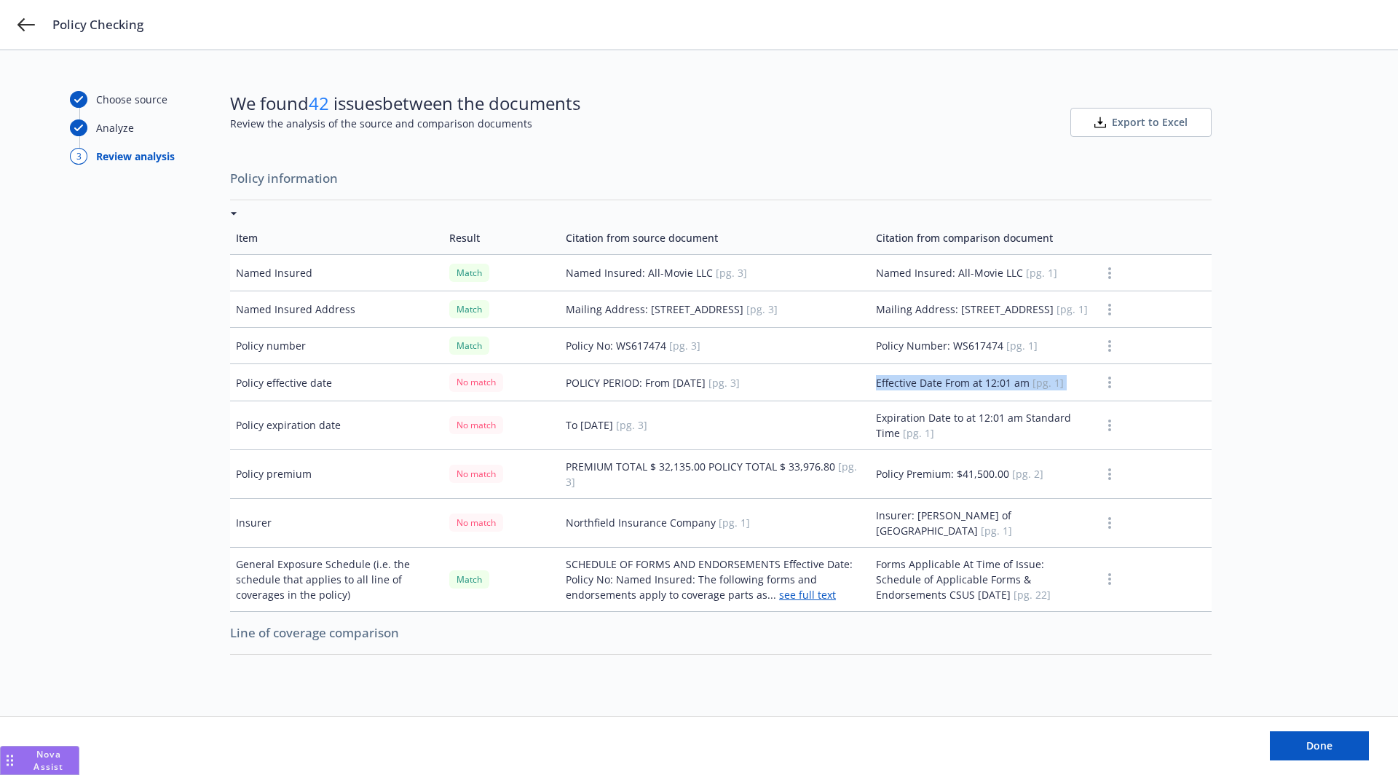
click at [959, 393] on td "Effective Date From at 12:01 am [pg. 1]" at bounding box center [982, 382] width 225 height 36
click at [989, 395] on td "Effective Date From at 12:01 am [pg. 1]" at bounding box center [982, 382] width 225 height 36
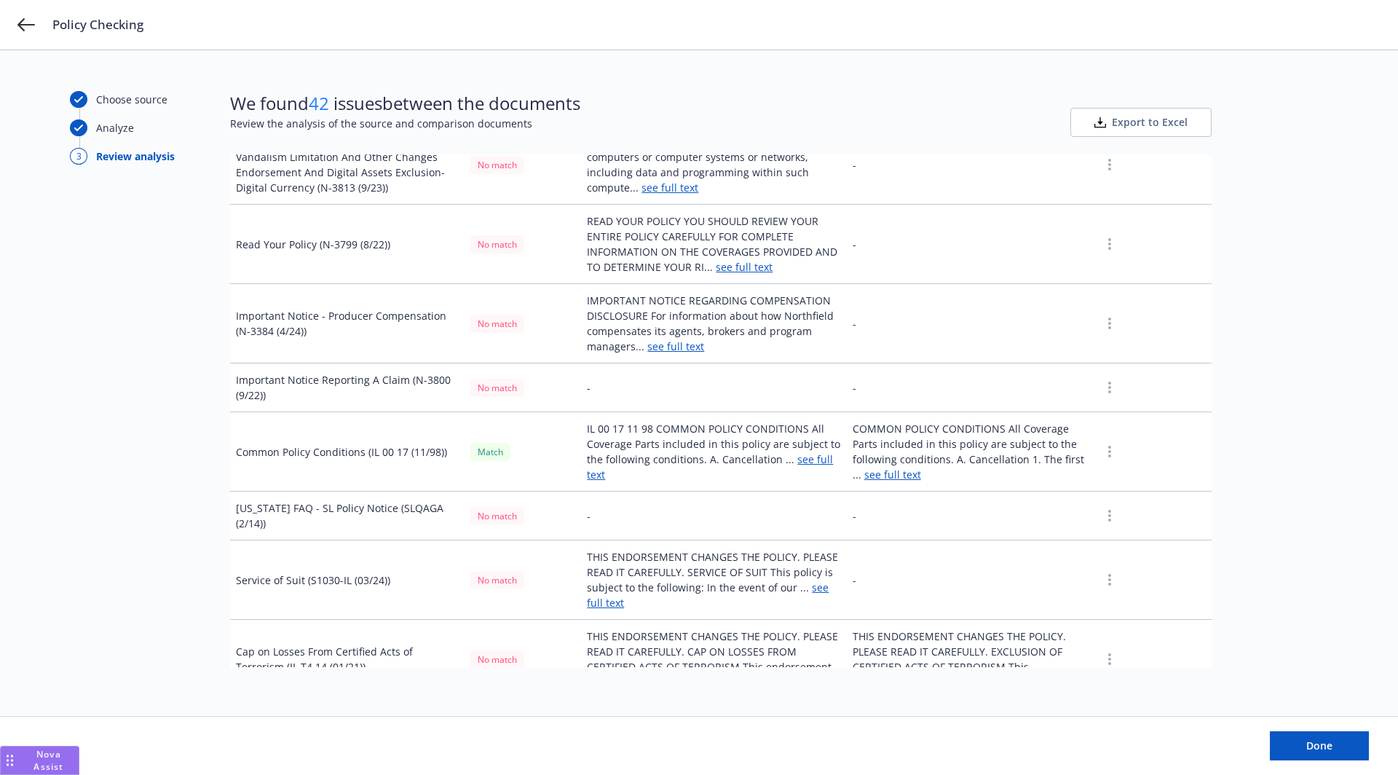
scroll to position [1226, 0]
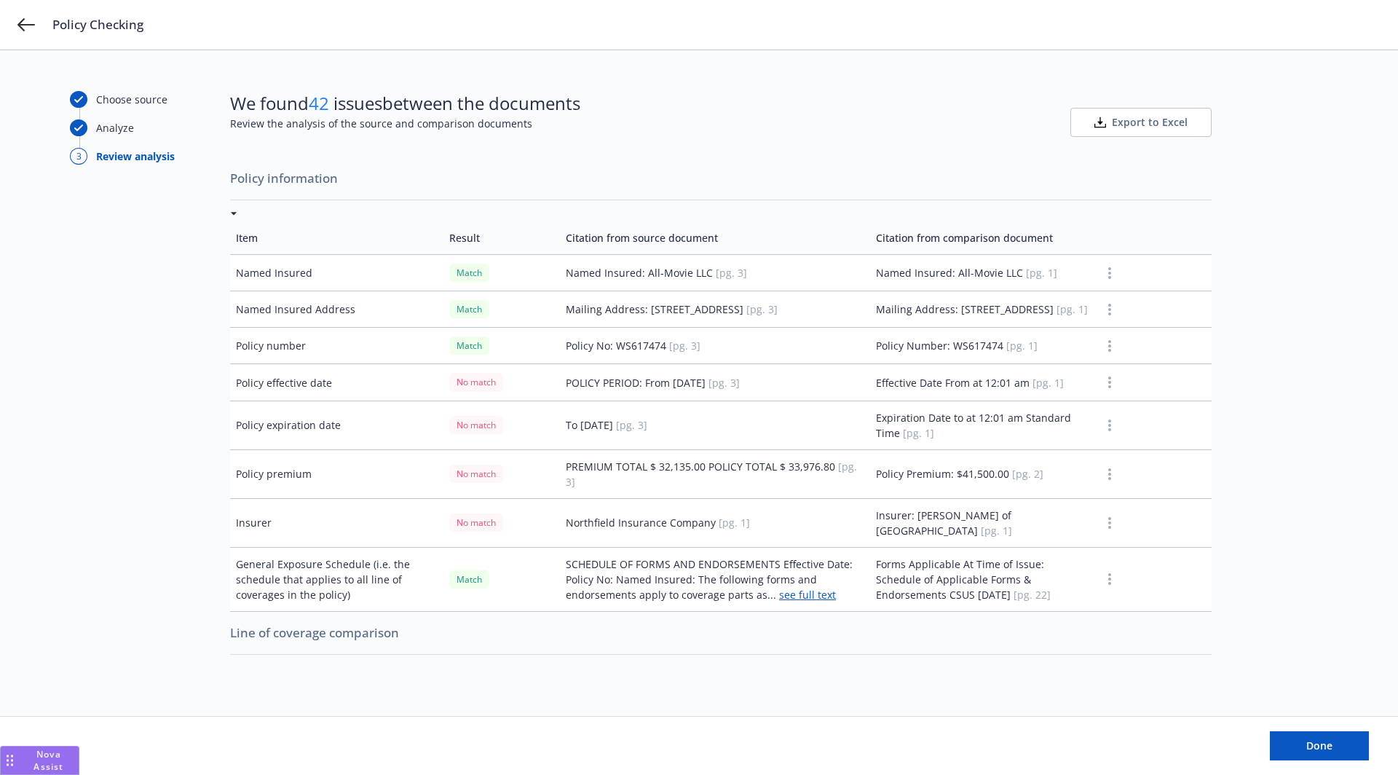
click at [1109, 49] on div "Policy Checking" at bounding box center [699, 25] width 1398 height 50
click at [1143, 78] on div "Choose source Analyze 3 Review analysis We found 42 issues between the document…" at bounding box center [699, 412] width 1398 height 725
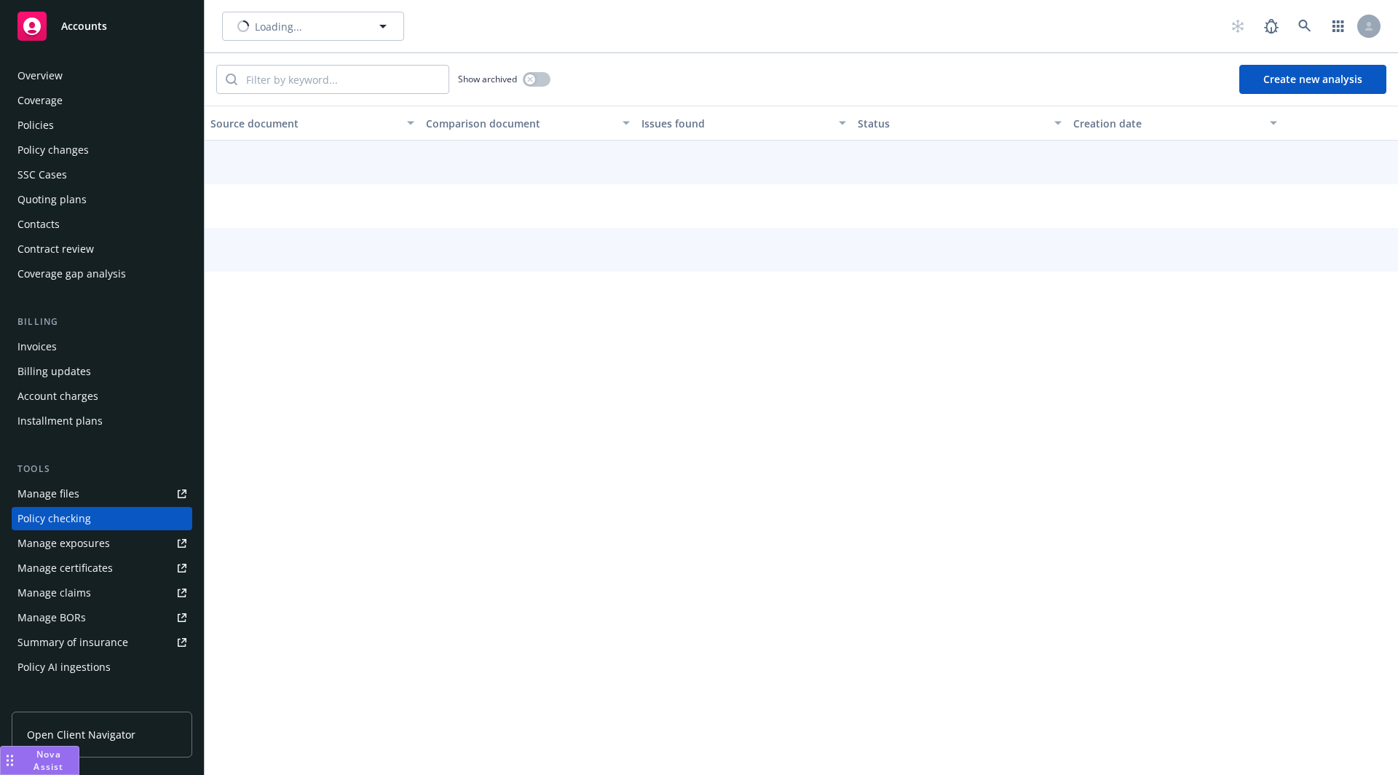
scroll to position [107, 0]
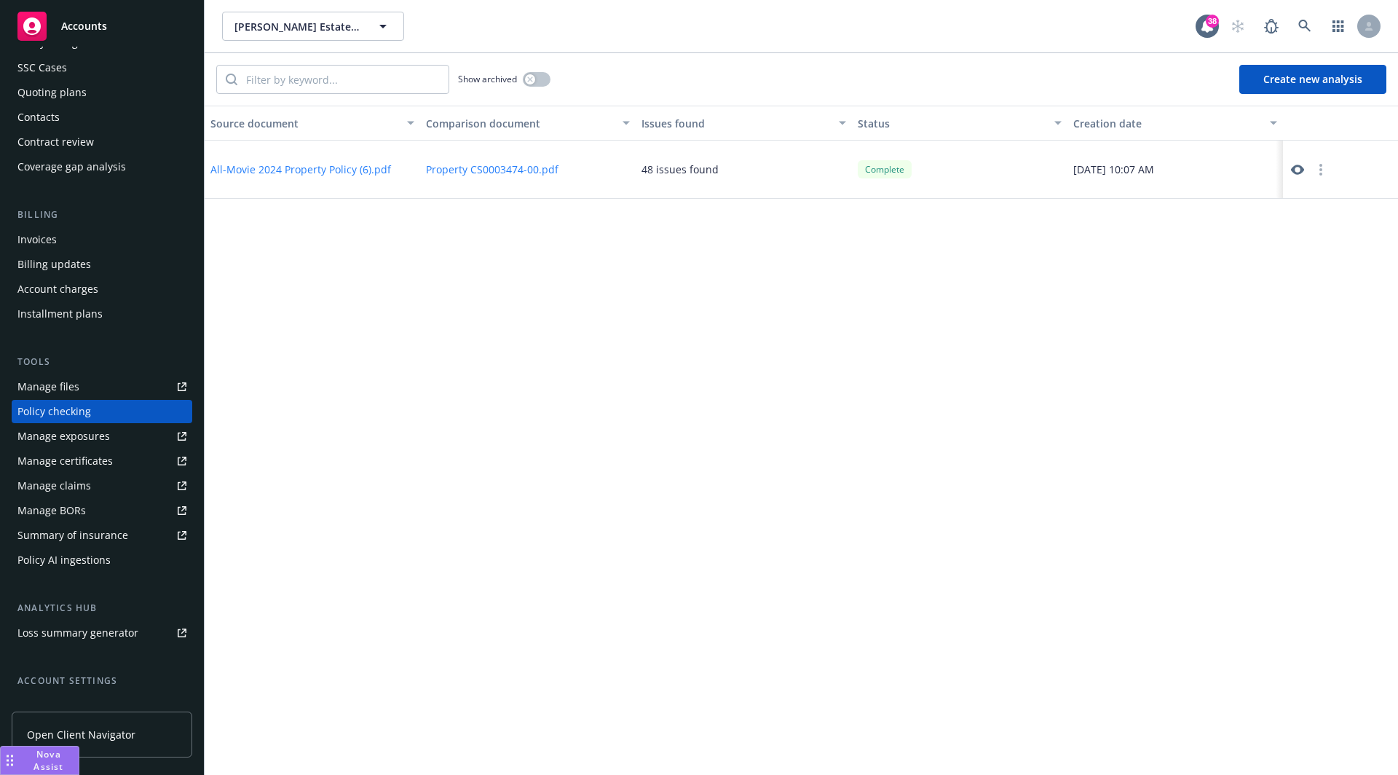
click at [1291, 167] on icon at bounding box center [1297, 169] width 13 height 13
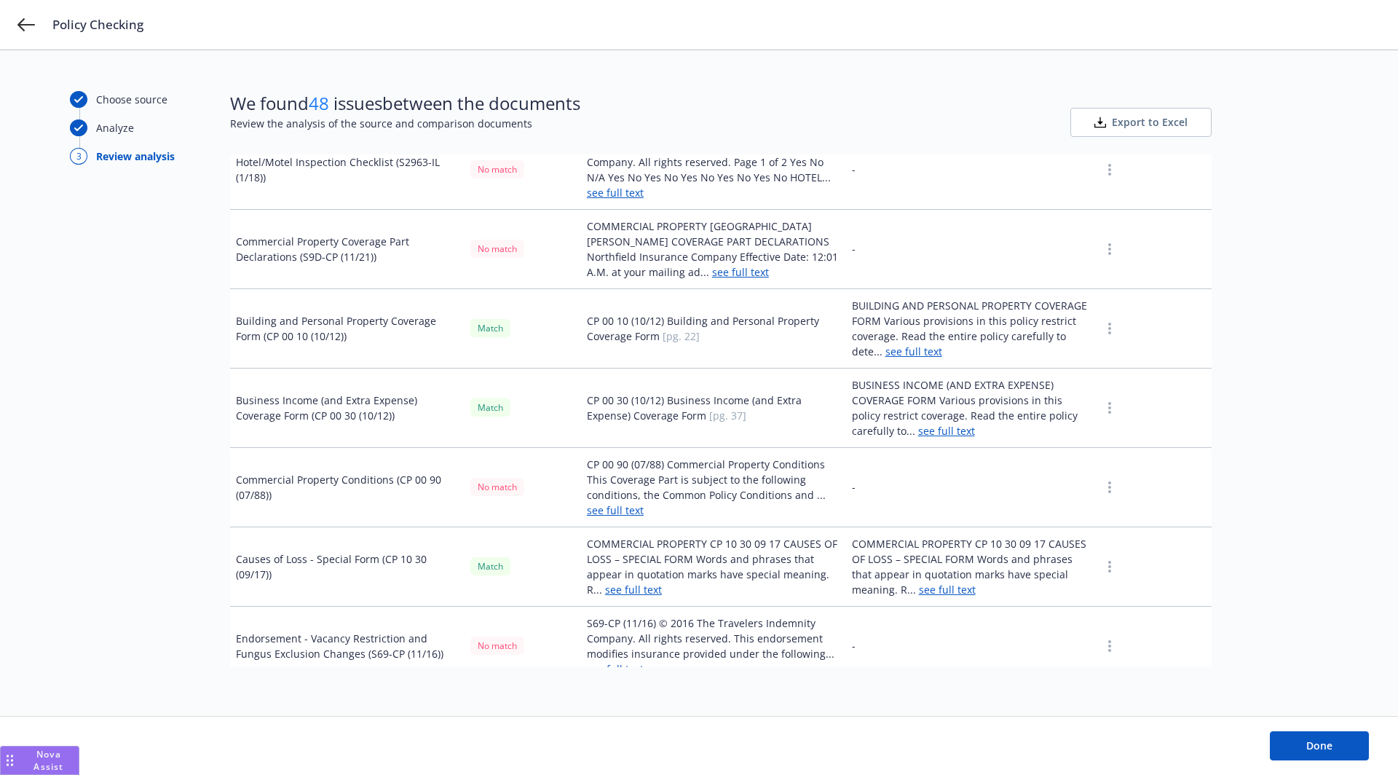
scroll to position [234, 0]
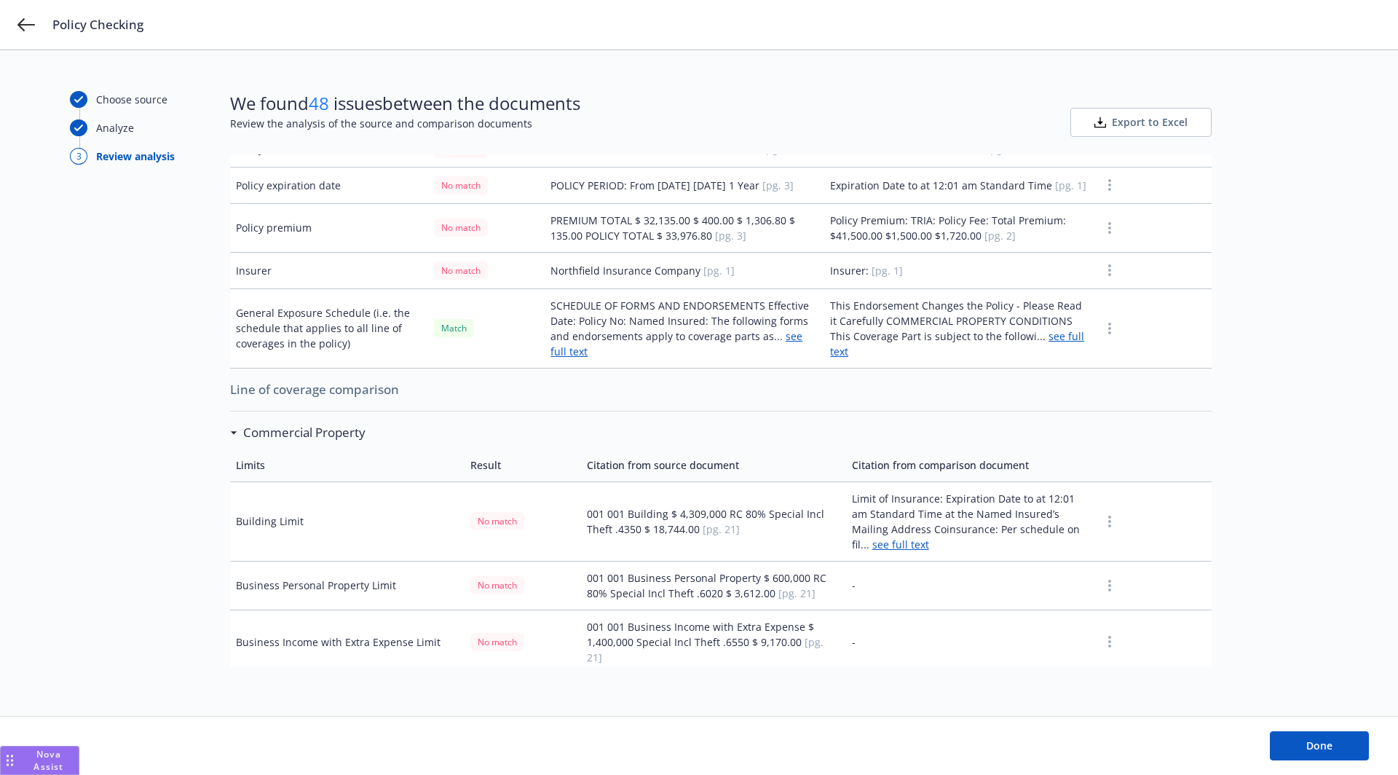
click at [238, 442] on div "Commercial Property" at bounding box center [301, 432] width 128 height 19
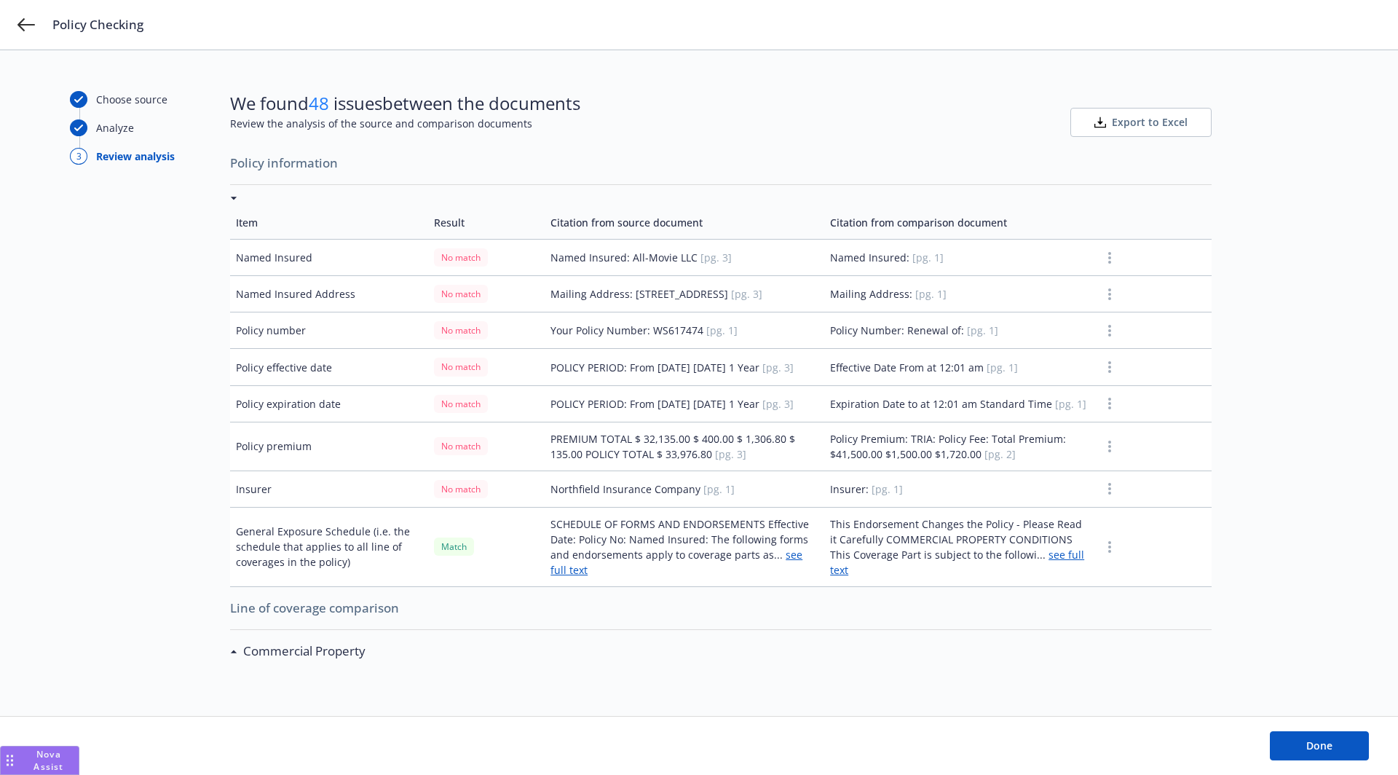
scroll to position [48, 0]
click at [245, 655] on h3 "Commercial Property" at bounding box center [304, 651] width 122 height 19
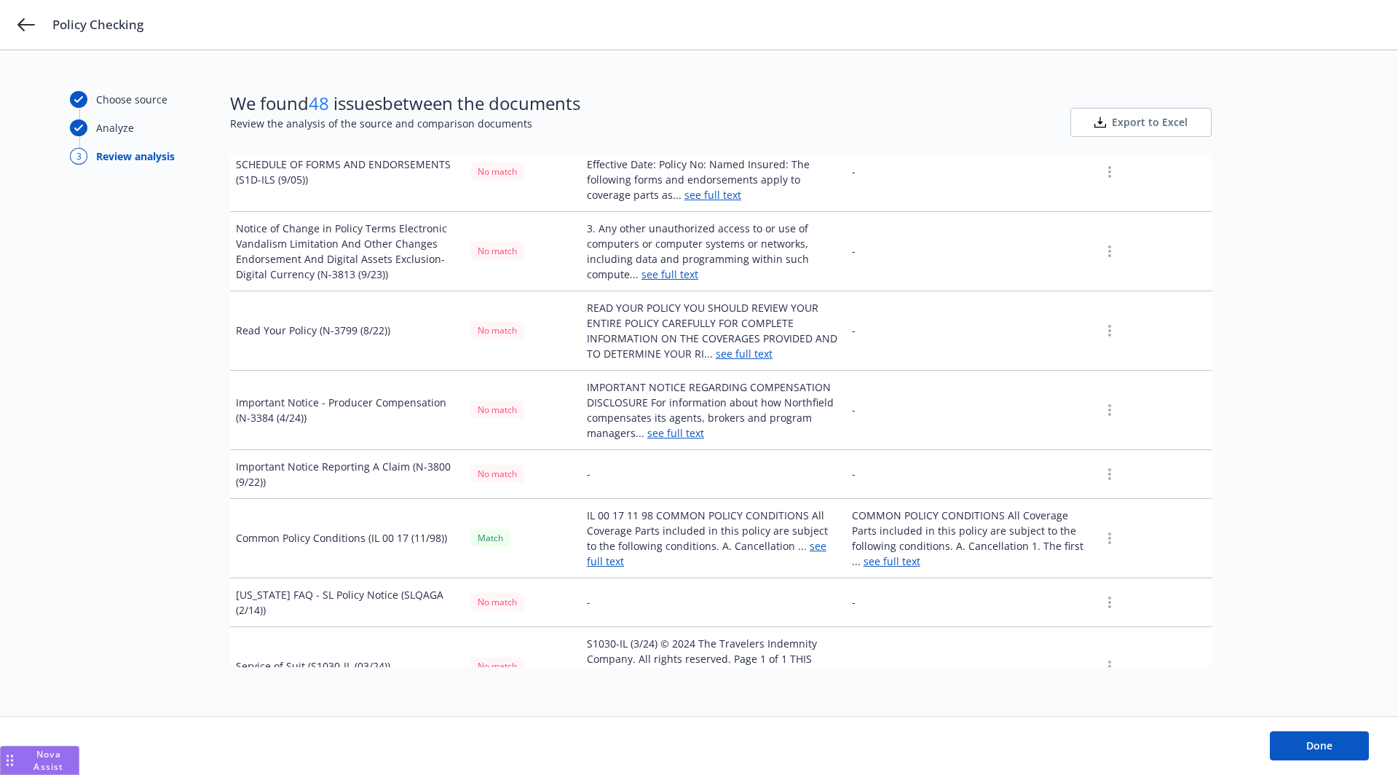
scroll to position [1148, 0]
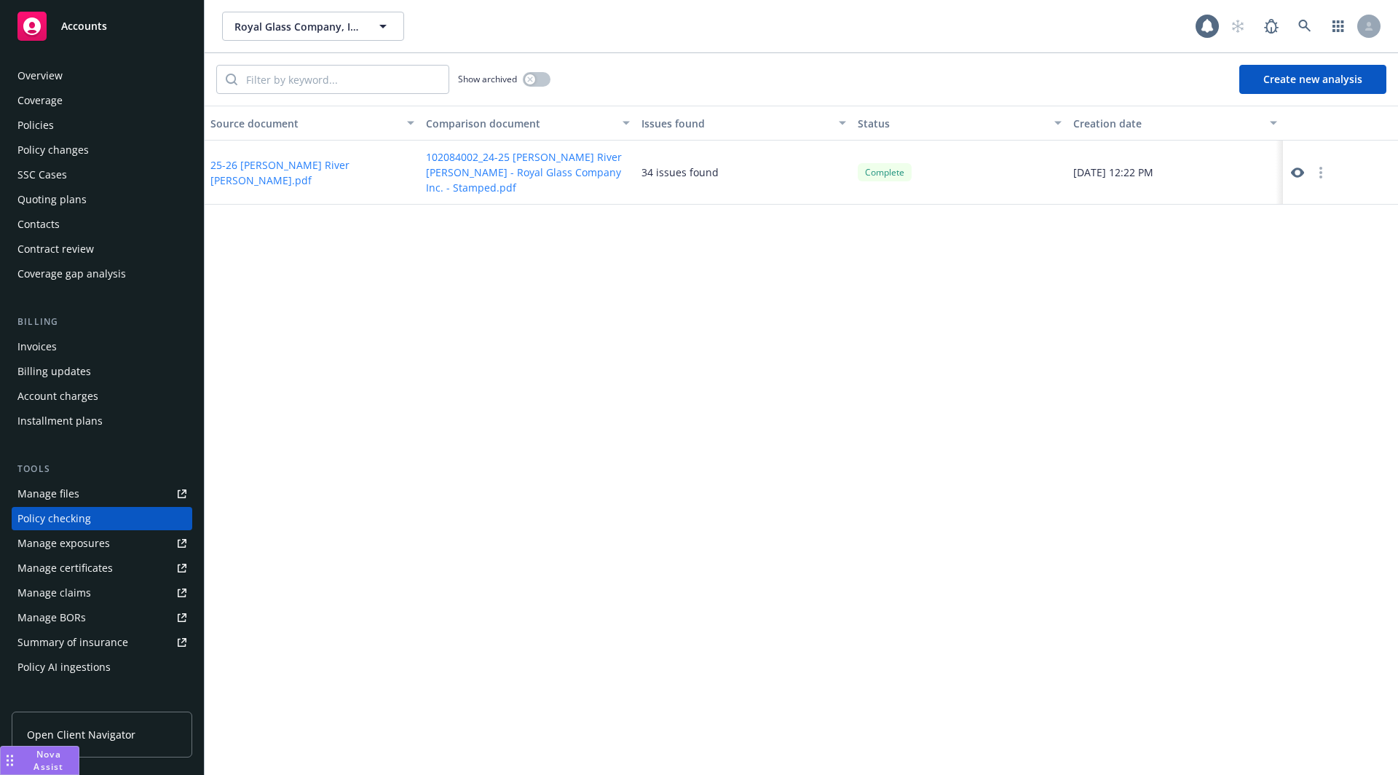
scroll to position [107, 0]
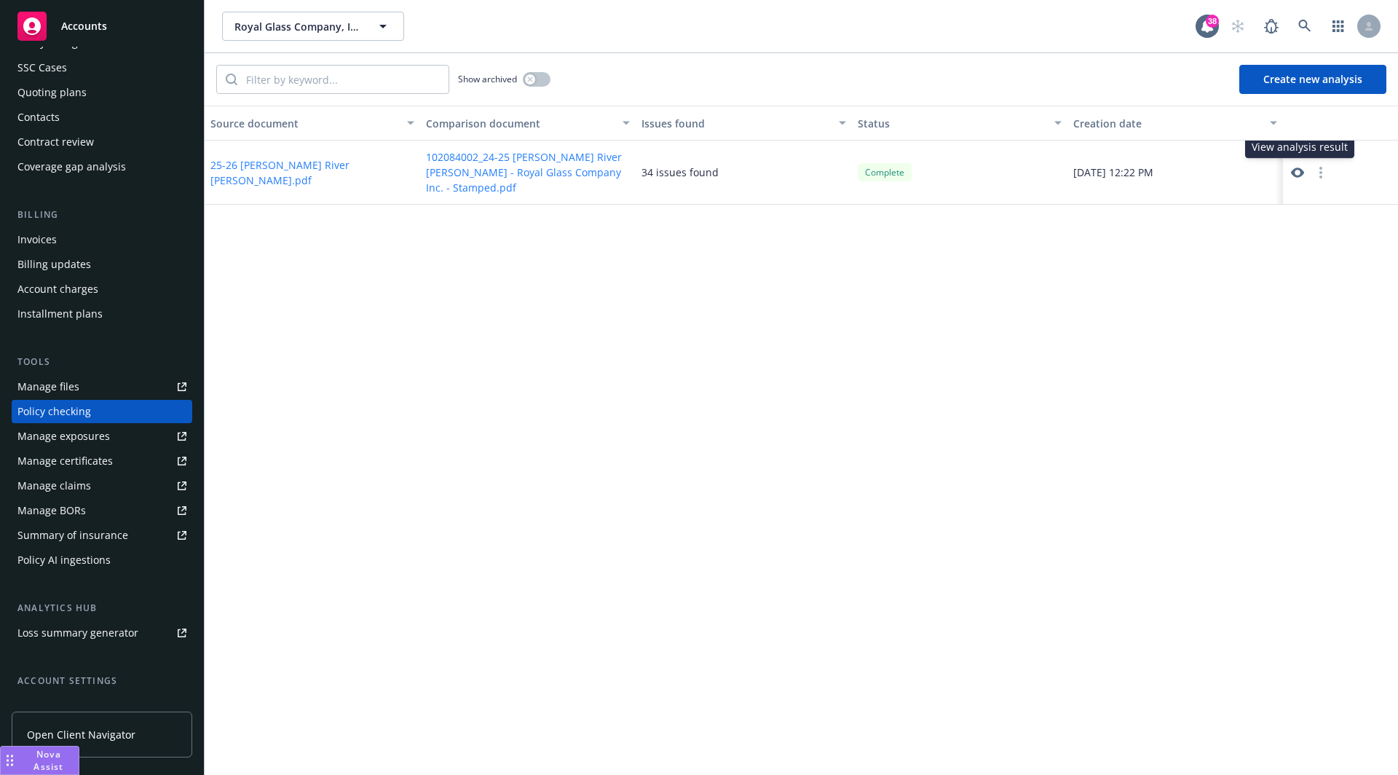
click at [1298, 170] on icon at bounding box center [1297, 172] width 13 height 13
click at [1299, 171] on icon at bounding box center [1297, 172] width 13 height 10
click at [1298, 168] on icon at bounding box center [1297, 172] width 13 height 13
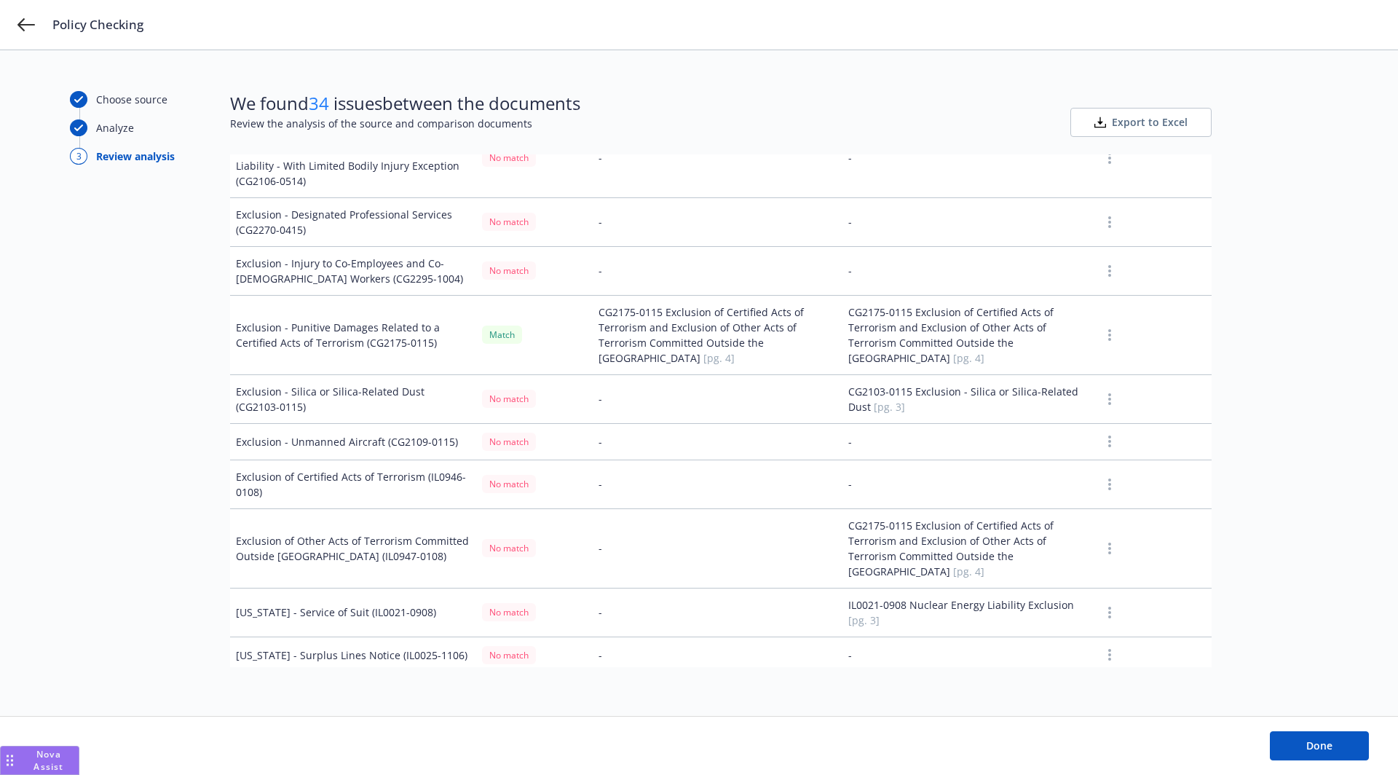
scroll to position [1487, 0]
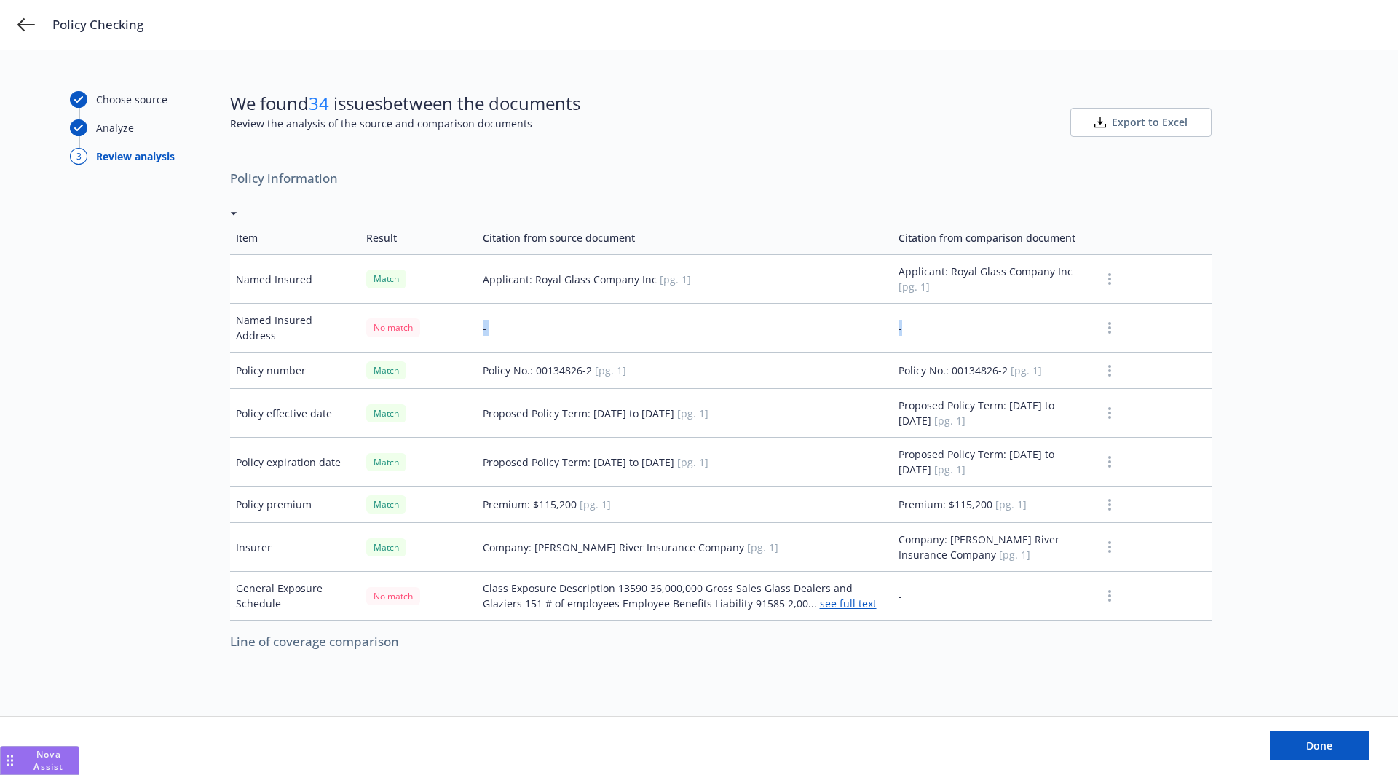
drag, startPoint x: 481, startPoint y: 337, endPoint x: 981, endPoint y: 346, distance: 499.6
click at [981, 346] on tr "Named Insured Address No match - -" at bounding box center [721, 328] width 982 height 49
click at [981, 346] on td "-" at bounding box center [994, 328] width 202 height 49
click at [1003, 374] on td "Policy No.: 00134826-2 [pg. 1]" at bounding box center [994, 370] width 202 height 36
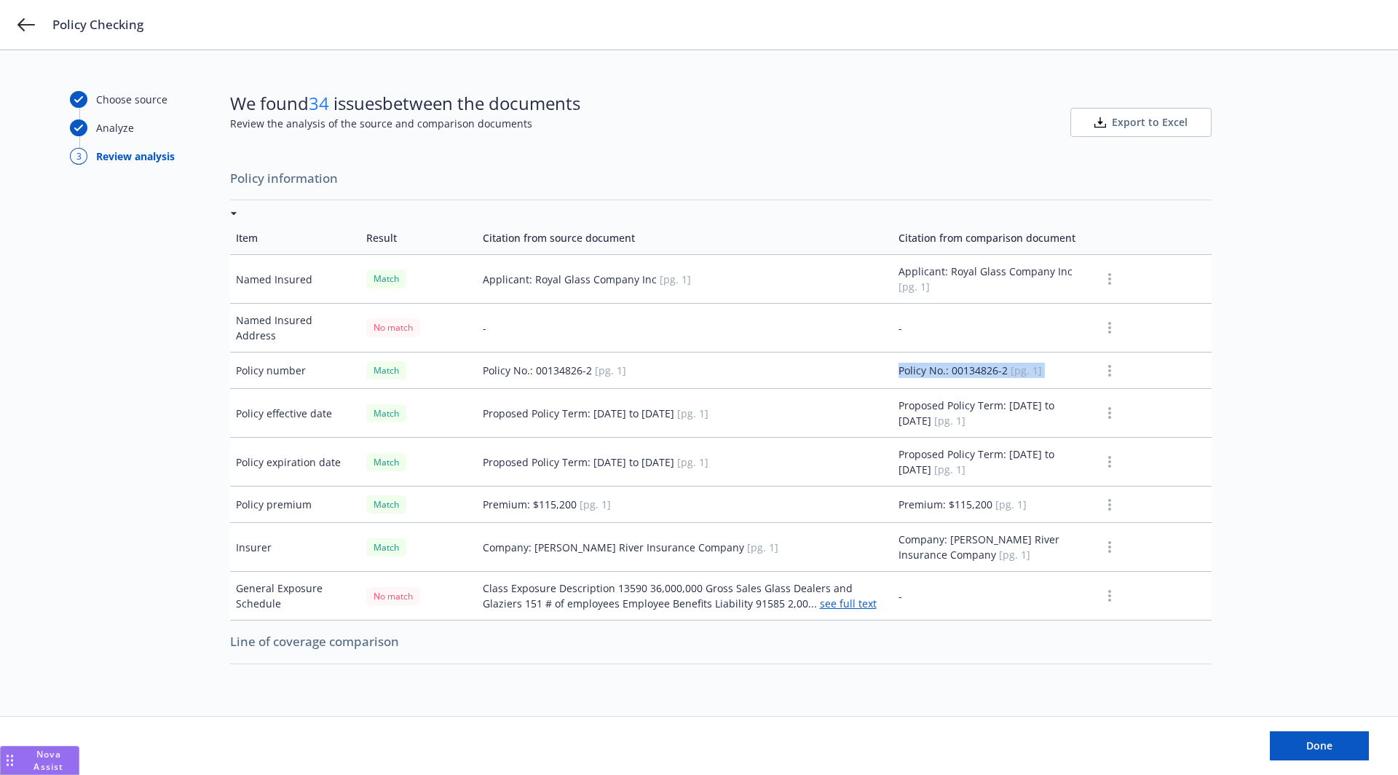
click at [1003, 374] on td "Policy No.: 00134826-2 [pg. 1]" at bounding box center [994, 370] width 202 height 36
click at [969, 370] on td "Policy No.: 00134826-2 [pg. 1]" at bounding box center [994, 370] width 202 height 36
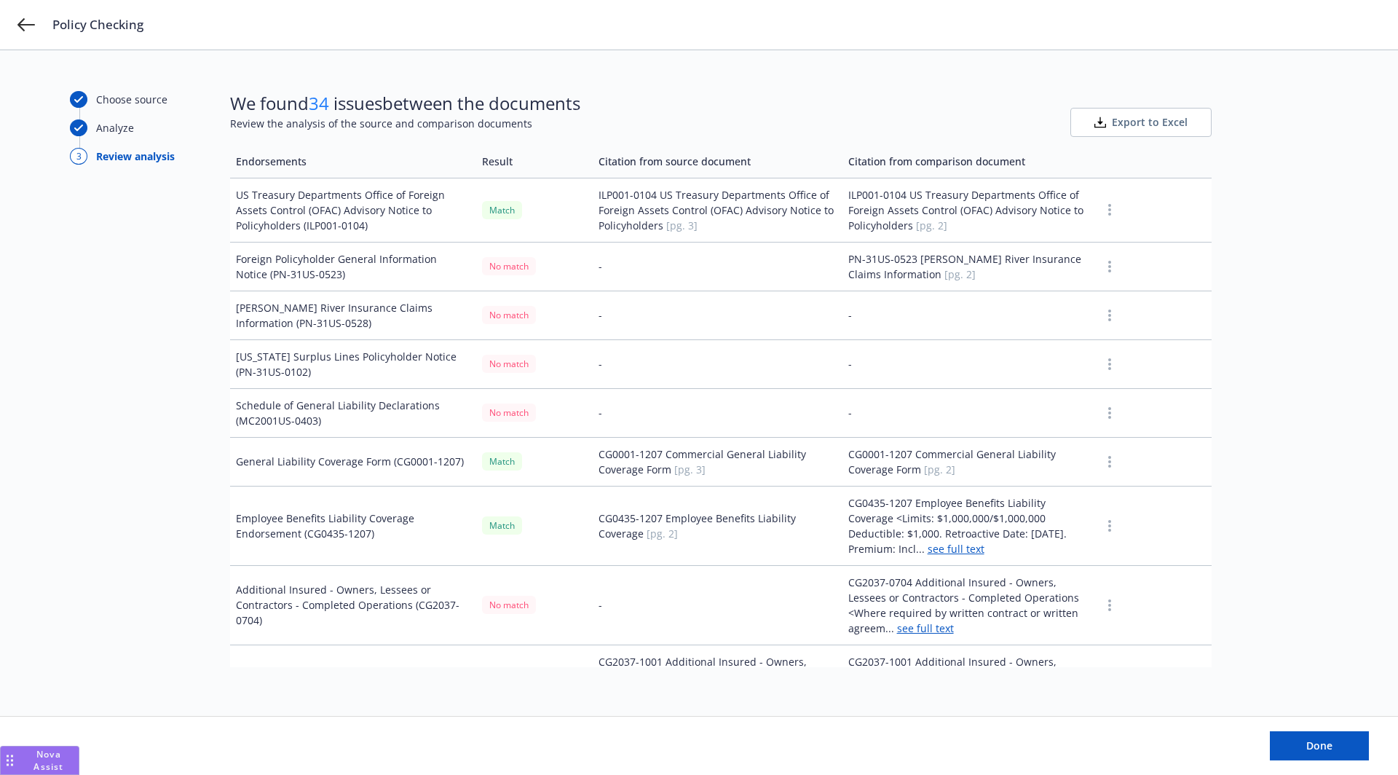
scroll to position [733, 0]
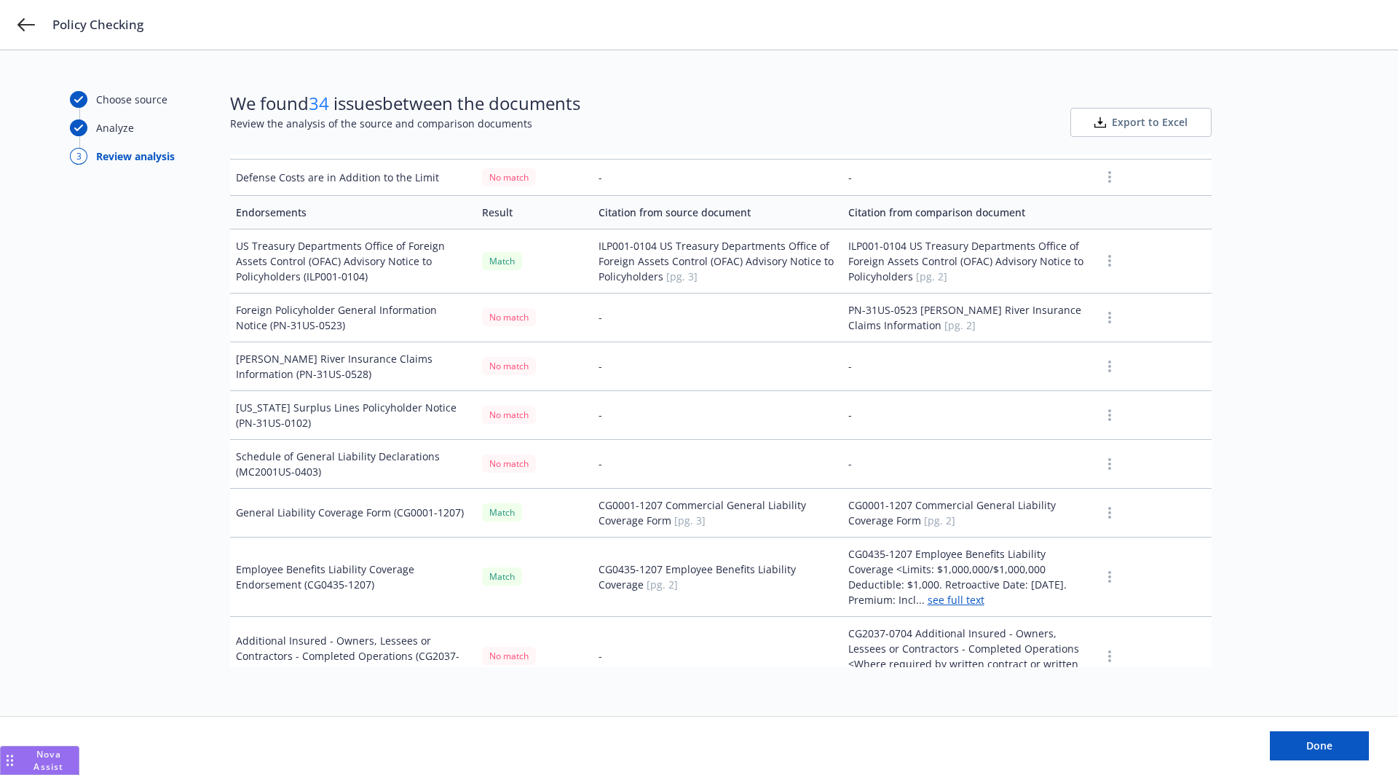
drag, startPoint x: 593, startPoint y: 241, endPoint x: 947, endPoint y: 313, distance: 361.9
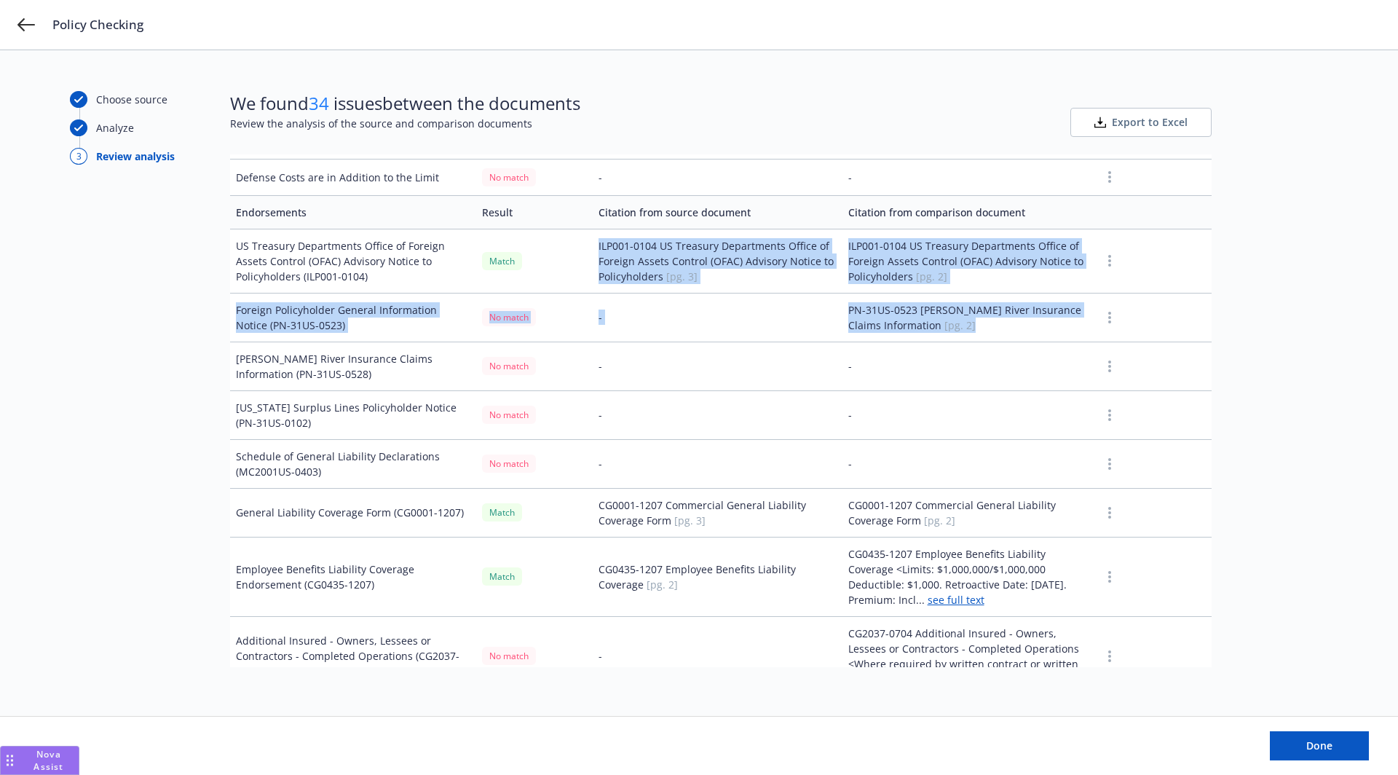
drag, startPoint x: 955, startPoint y: 320, endPoint x: 589, endPoint y: 241, distance: 374.8
click at [593, 241] on td "ILP001-0104 US Treasury Departments Office of Foreign Assets Control (OFAC) Adv…" at bounding box center [718, 261] width 250 height 64
drag, startPoint x: 591, startPoint y: 240, endPoint x: 954, endPoint y: 320, distance: 371.9
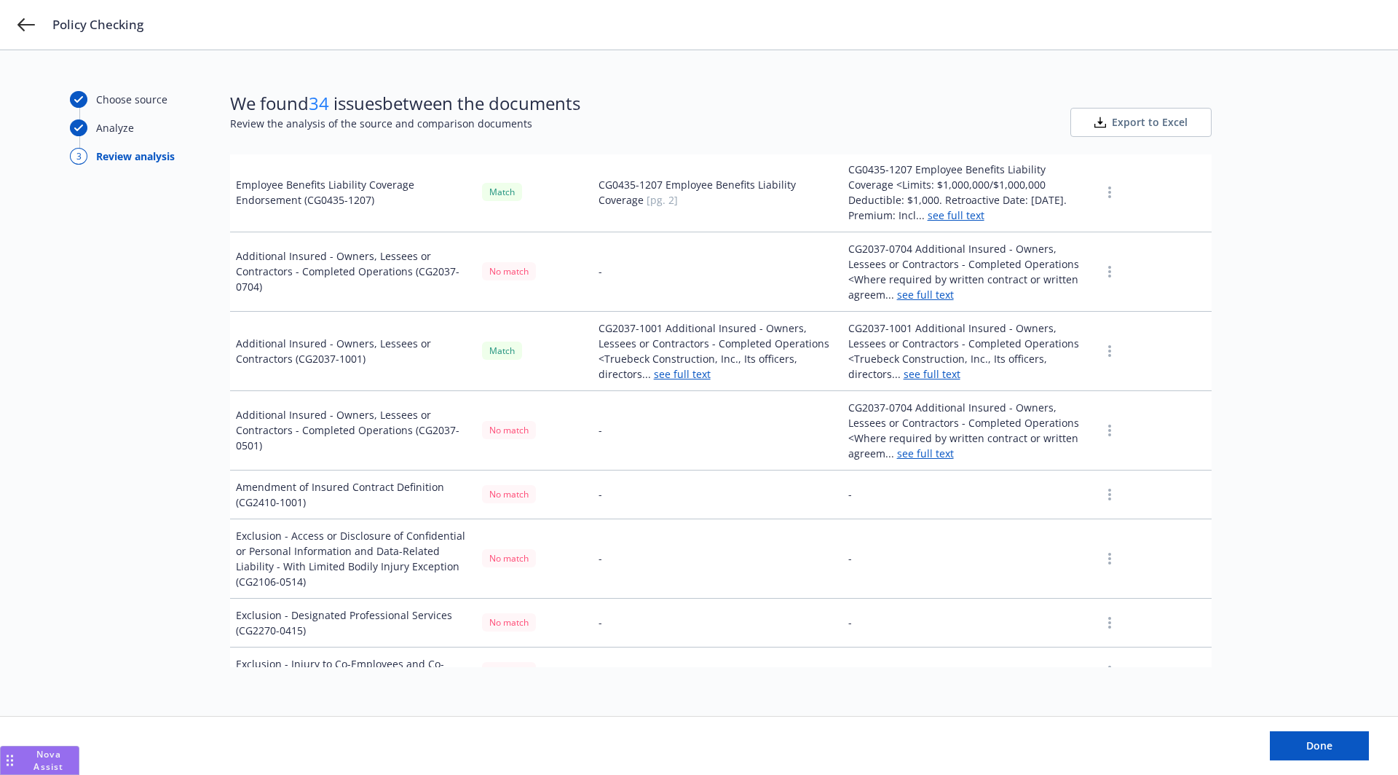
scroll to position [1121, 0]
drag, startPoint x: 238, startPoint y: 332, endPoint x: 419, endPoint y: 355, distance: 182.8
click at [419, 355] on td "Additional Insured - Owners, Lessees or Contractors (CG2037-1001)" at bounding box center [353, 347] width 246 height 79
click at [368, 349] on td "Additional Insured - Owners, Lessees or Contractors (CG2037-1001)" at bounding box center [353, 347] width 246 height 79
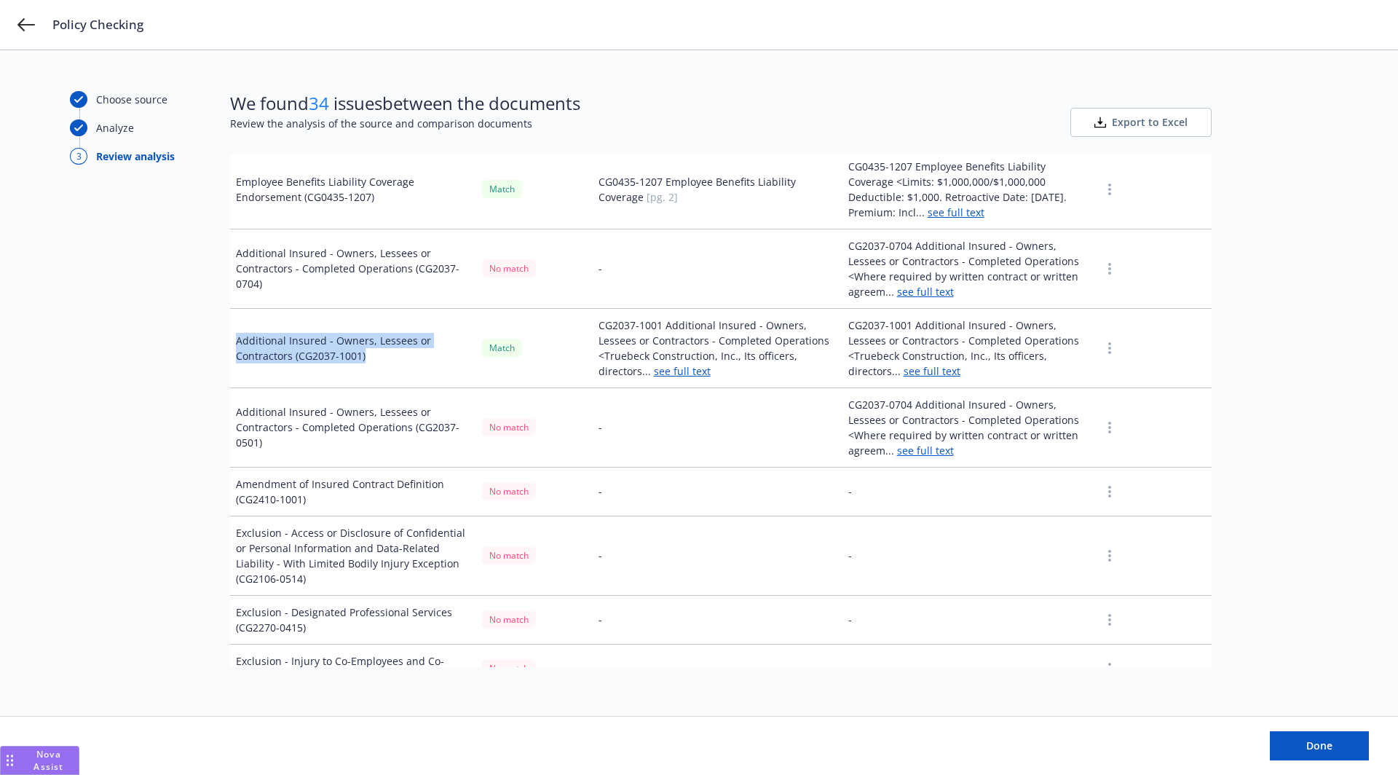
click at [368, 349] on td "Additional Insured - Owners, Lessees or Contractors (CG2037-1001)" at bounding box center [353, 347] width 246 height 79
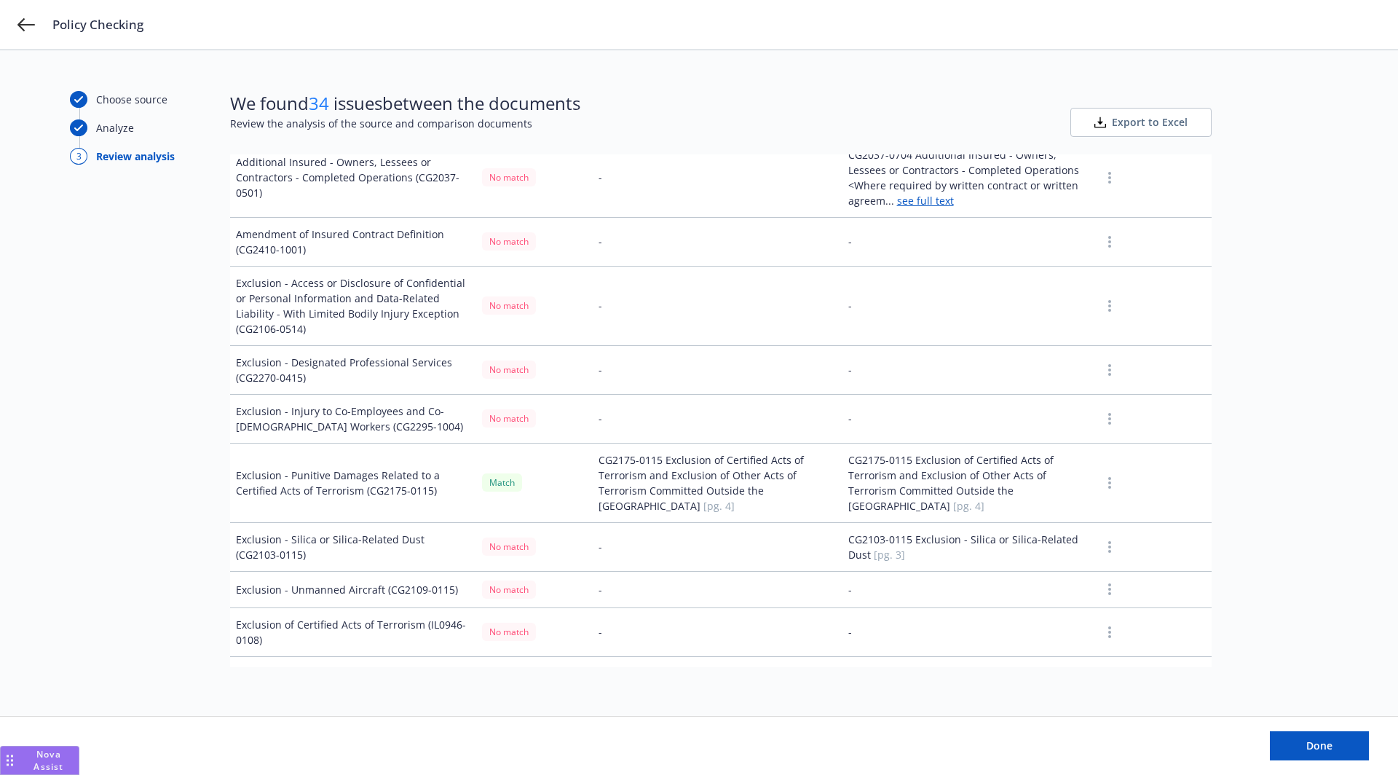
scroll to position [1400, 0]
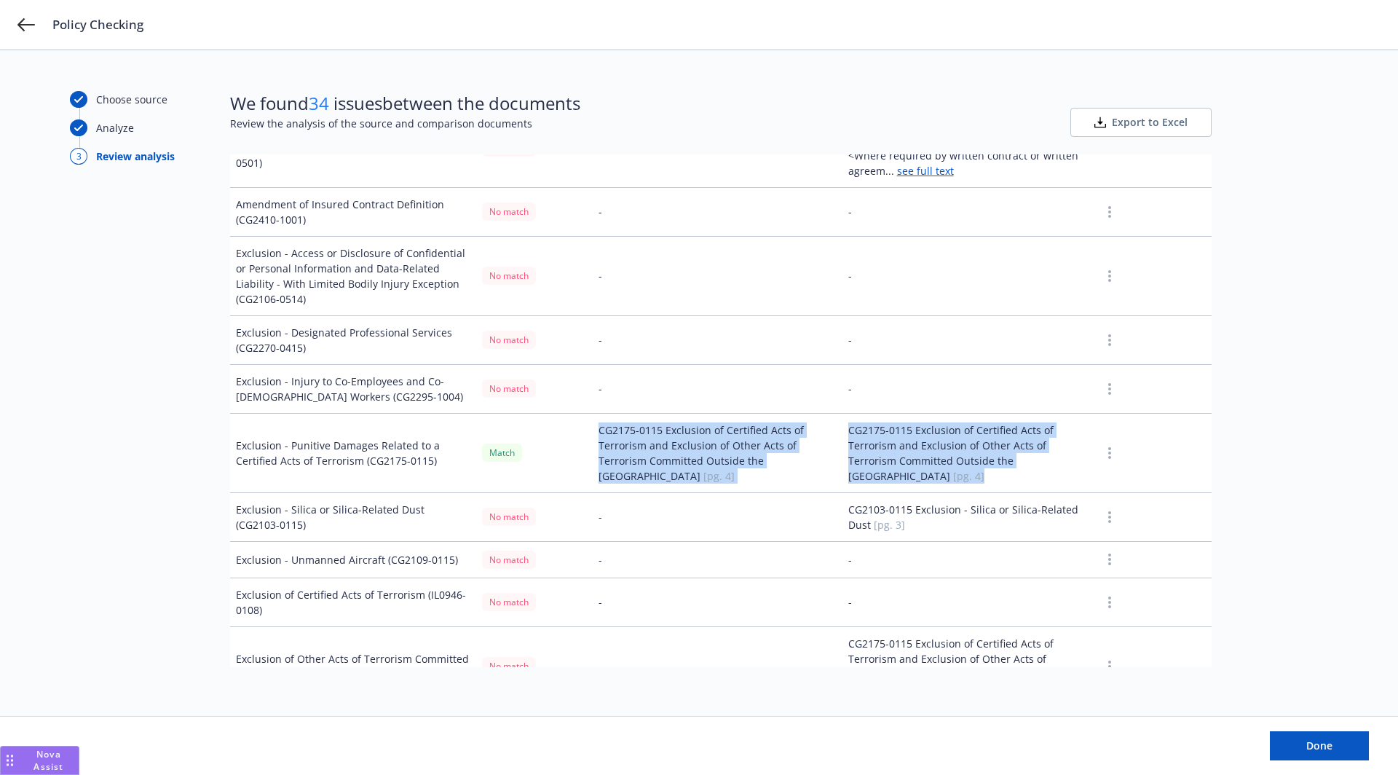
drag, startPoint x: 880, startPoint y: 462, endPoint x: 594, endPoint y: 422, distance: 289.0
click at [594, 422] on tr "Exclusion - Punitive Damages Related to a Certified Acts of Terrorism (CG2175-0…" at bounding box center [721, 452] width 982 height 79
click at [594, 422] on td "CG2175-0115 Exclusion of Certified Acts of Terrorism and Exclusion of Other Act…" at bounding box center [718, 452] width 250 height 79
drag, startPoint x: 594, startPoint y: 422, endPoint x: 1032, endPoint y: 531, distance: 451.1
click at [1032, 531] on tbody "Limits Result Citation from source document Citation from comparison document E…" at bounding box center [721, 480] width 982 height 2360
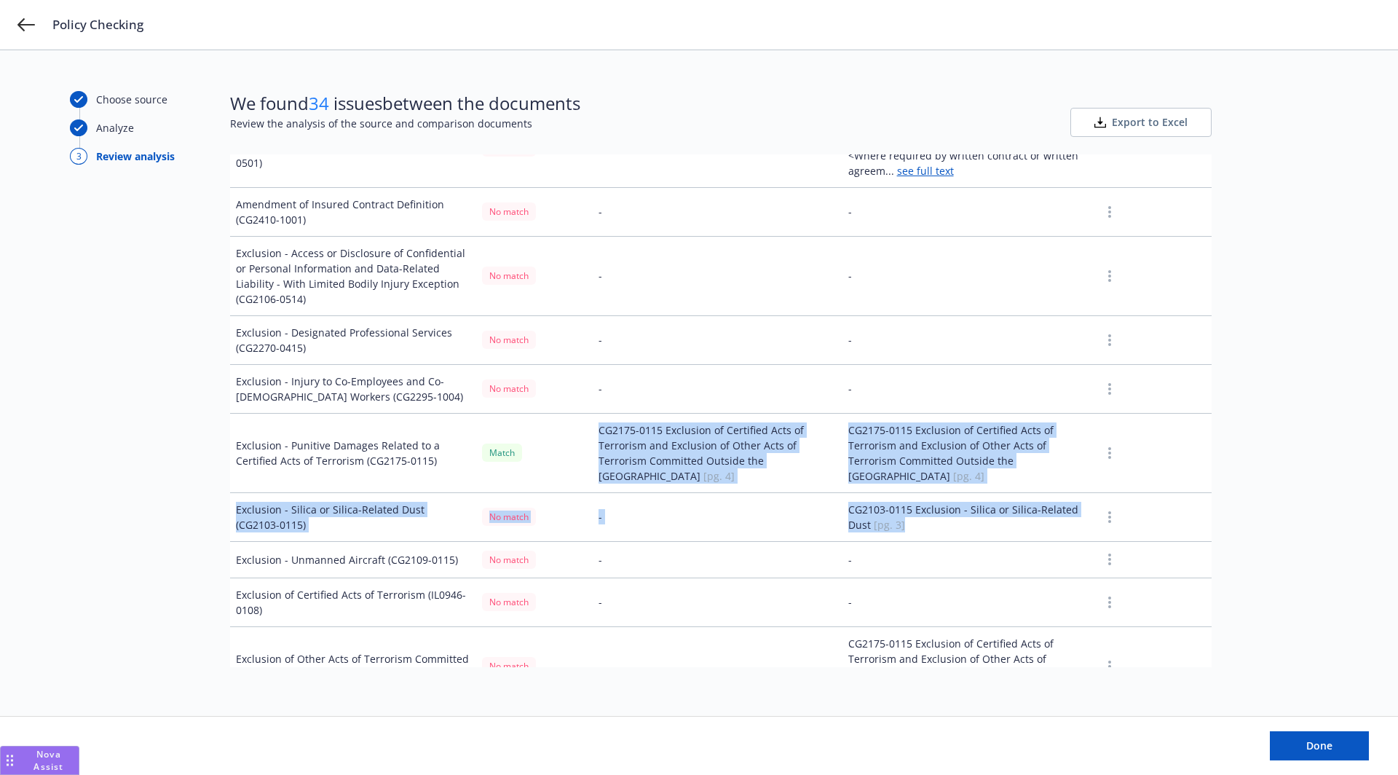
click at [1032, 531] on td "CG2103-0115 Exclusion - Silica or Silica-Related Dust [pg. 3]" at bounding box center [969, 516] width 253 height 49
drag, startPoint x: 941, startPoint y: 507, endPoint x: 587, endPoint y: 426, distance: 363.0
click at [587, 426] on tbody "Limits Result Citation from source document Citation from comparison document E…" at bounding box center [721, 480] width 982 height 2360
click at [593, 426] on td "CG2175-0115 Exclusion of Certified Acts of Terrorism and Exclusion of Other Act…" at bounding box center [718, 452] width 250 height 79
drag, startPoint x: 587, startPoint y: 425, endPoint x: 935, endPoint y: 513, distance: 359.1
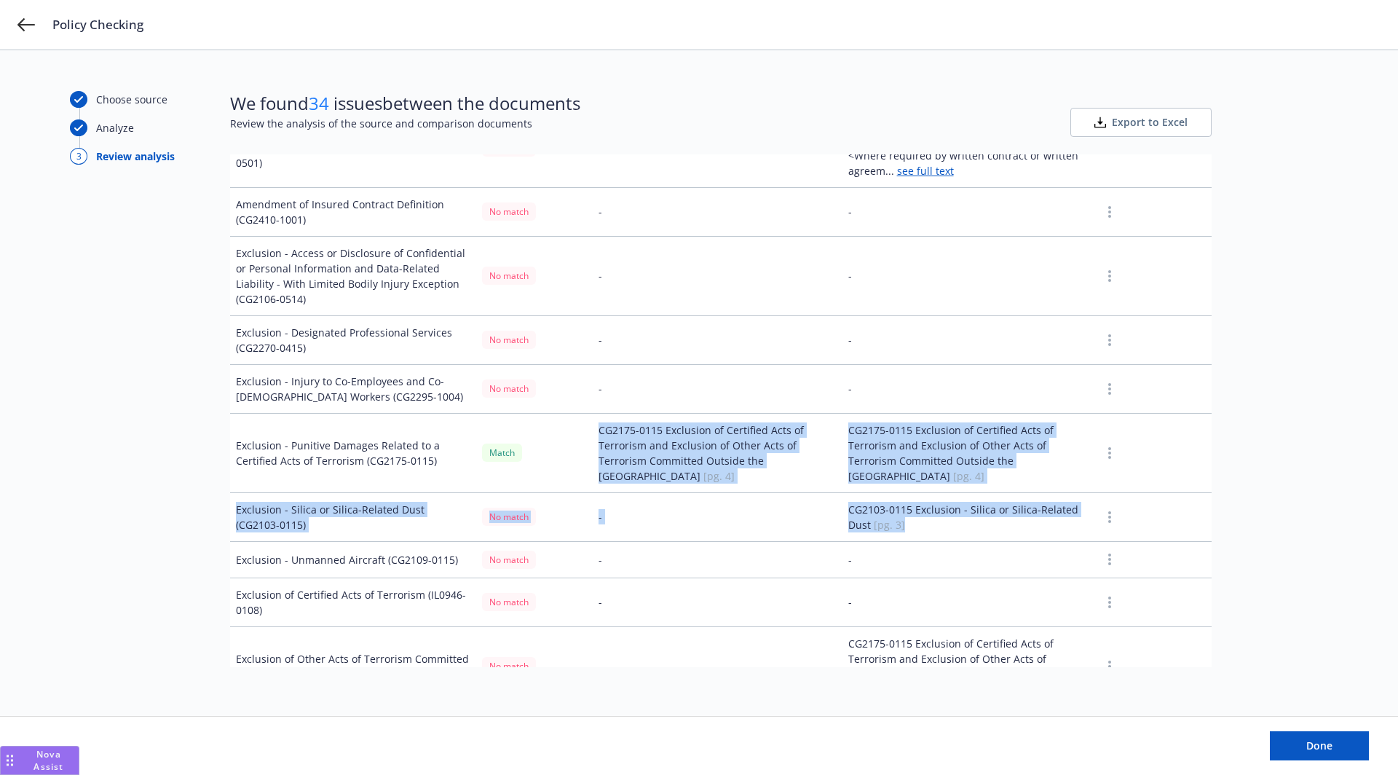
click at [935, 513] on tbody "Limits Result Citation from source document Citation from comparison document E…" at bounding box center [721, 480] width 982 height 2360
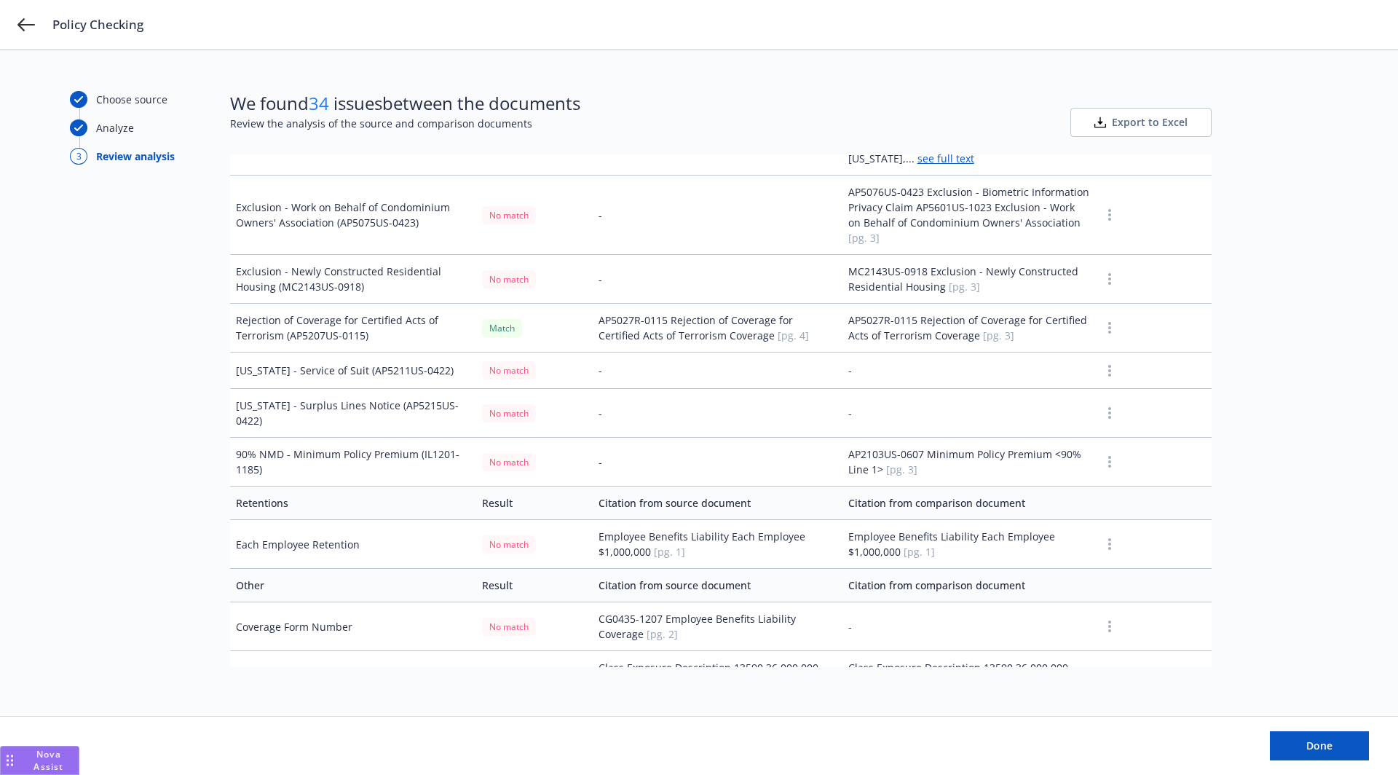
scroll to position [2231, 0]
click at [912, 309] on td "AP5027R-0115 Rejection of Coverage for Certified Acts of Terrorism Coverage [pg…" at bounding box center [969, 326] width 253 height 49
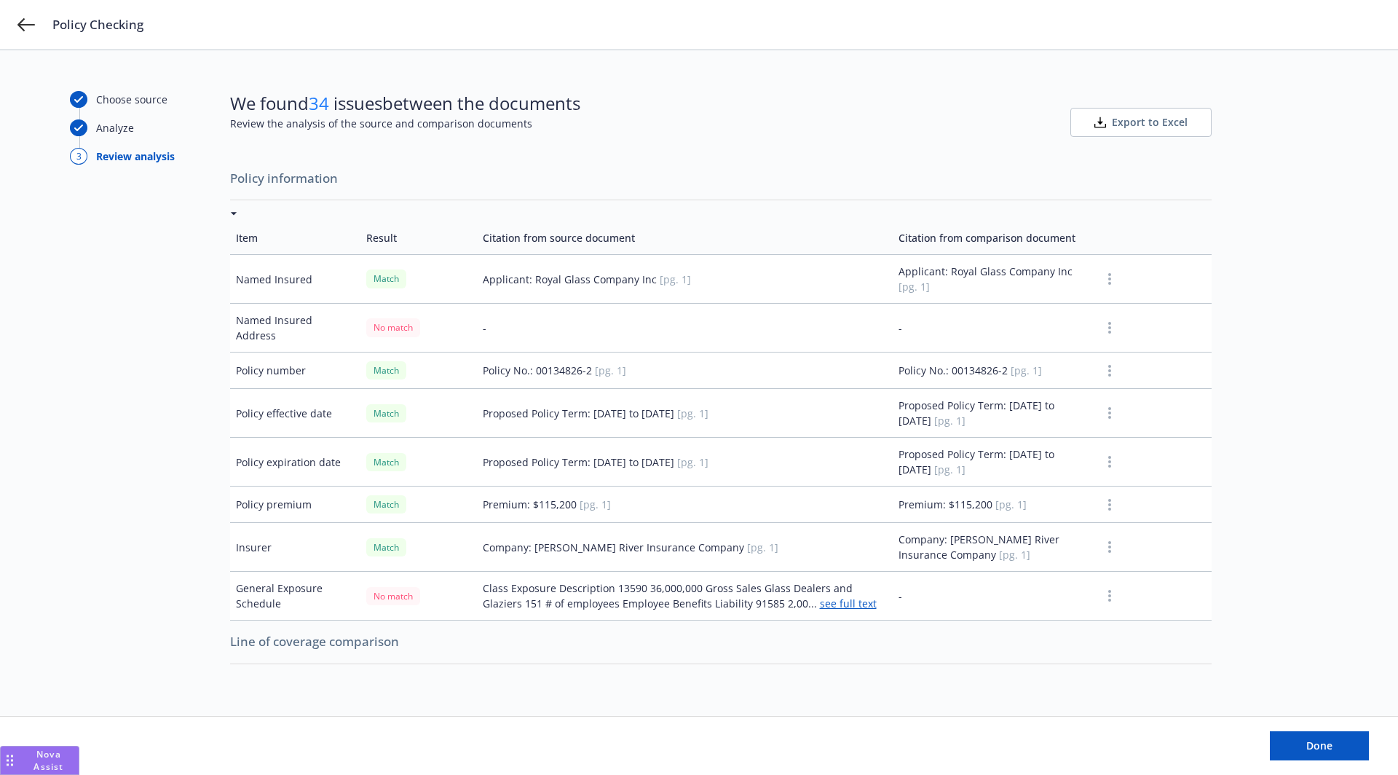
scroll to position [0, 0]
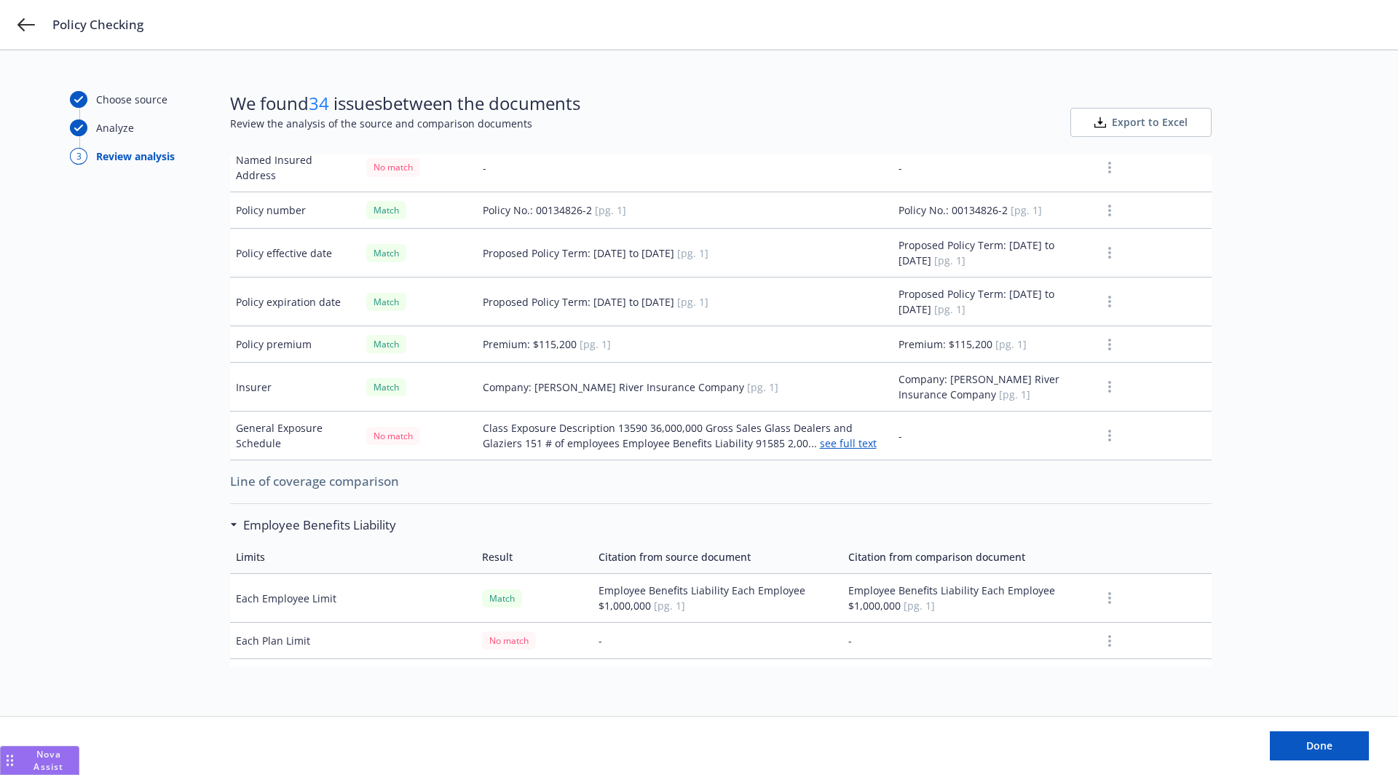
scroll to position [162, 0]
click at [606, 430] on td "Class Exposure Description 13590 36,000,000 Gross Sales Glass Dealers and Glazi…" at bounding box center [685, 433] width 416 height 49
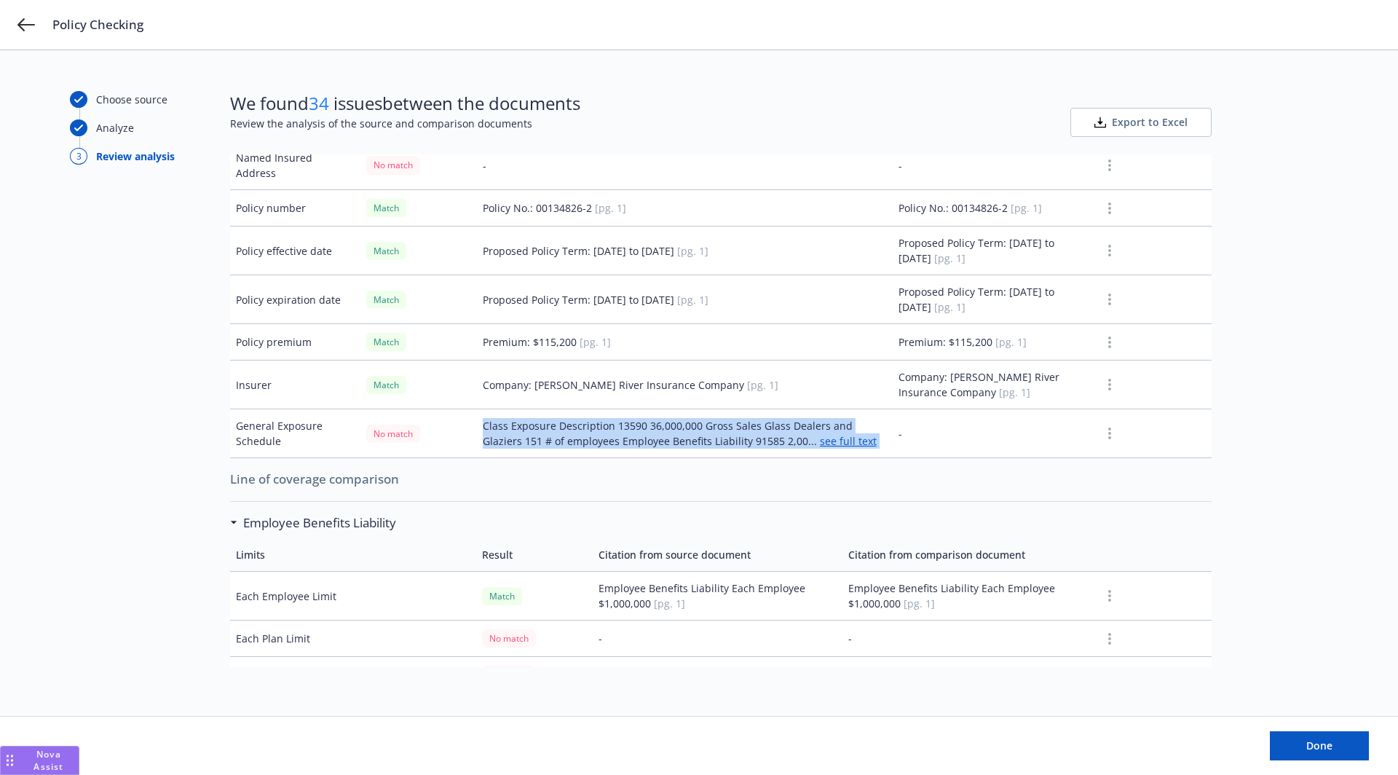
click at [606, 430] on td "Class Exposure Description 13590 36,000,000 Gross Sales Glass Dealers and Glazi…" at bounding box center [685, 433] width 416 height 49
click at [644, 433] on td "Class Exposure Description 13590 36,000,000 Gross Sales Glass Dealers and Glazi…" at bounding box center [685, 433] width 416 height 49
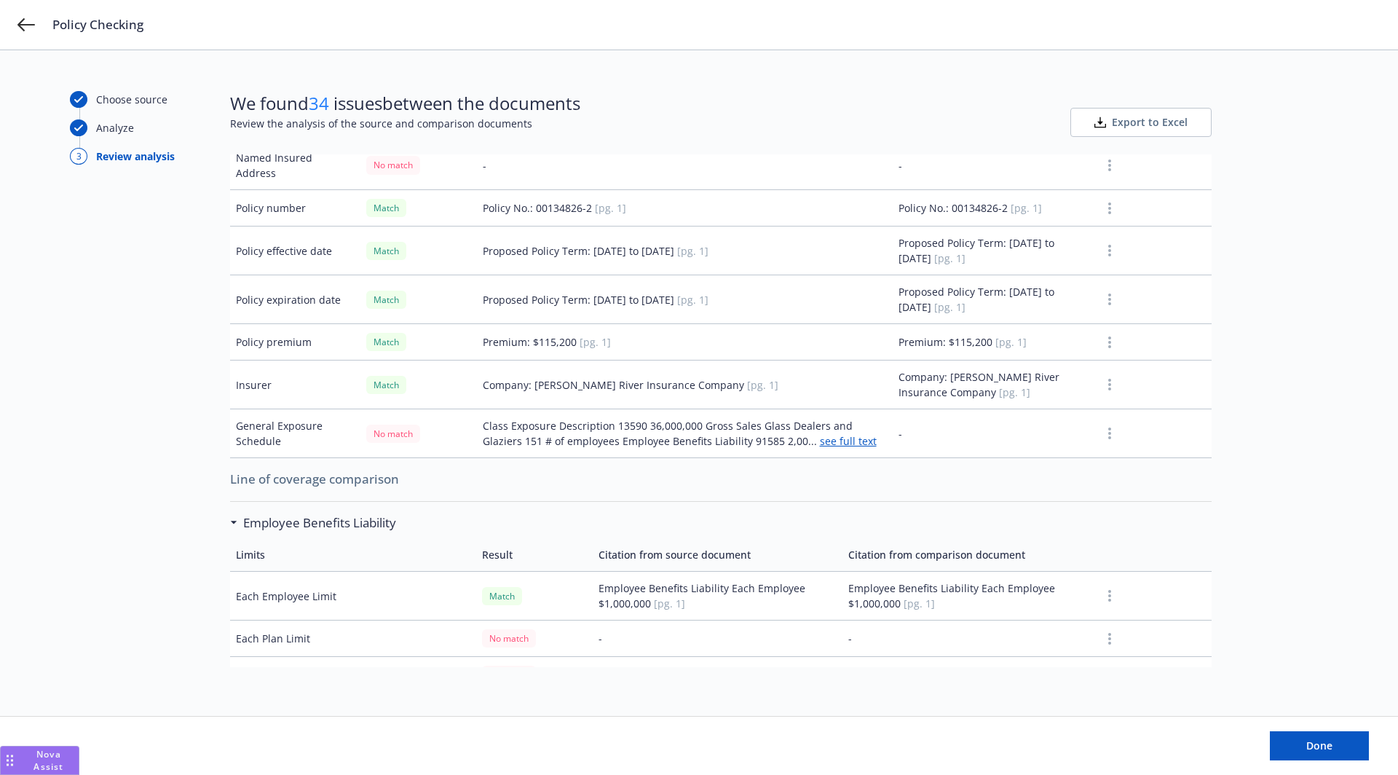
click at [820, 438] on link "see full text" at bounding box center [848, 441] width 57 height 14
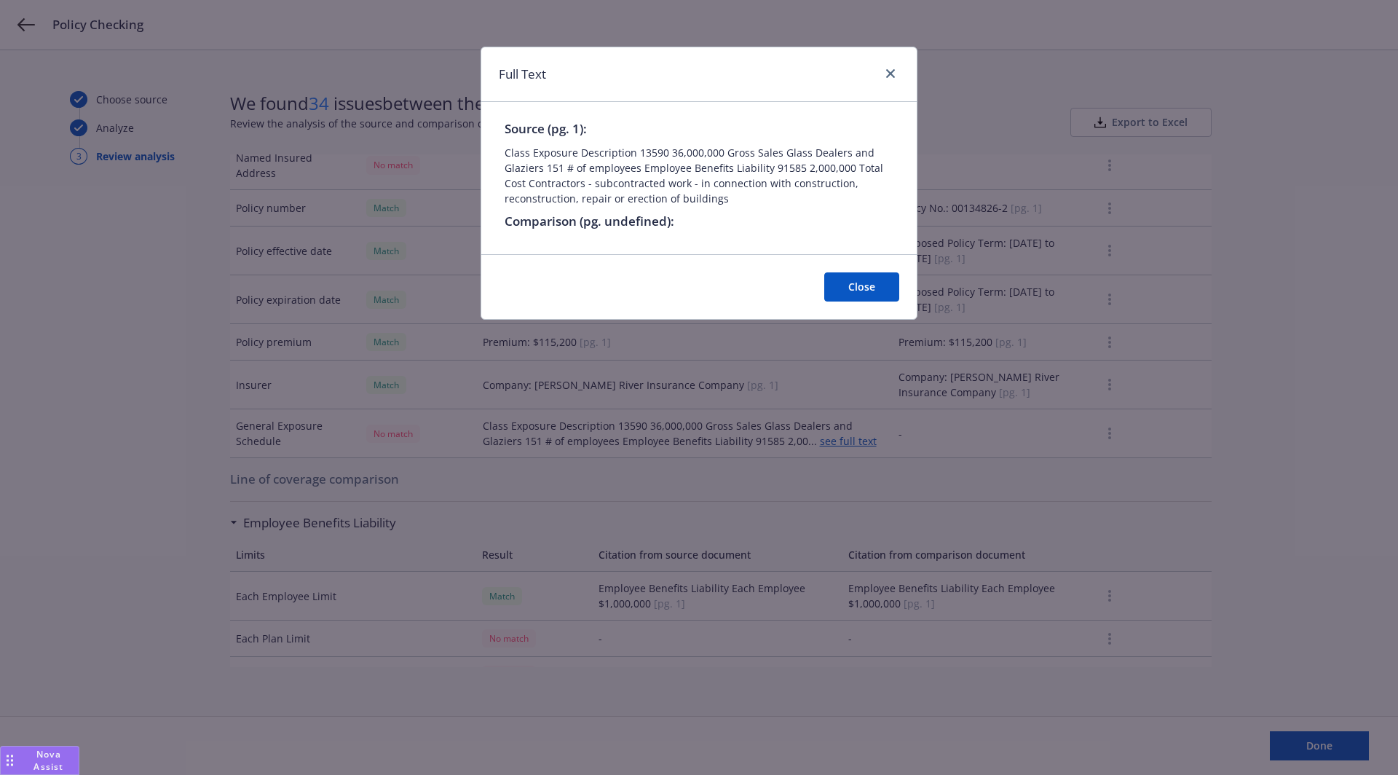
click at [885, 282] on button "Close" at bounding box center [861, 286] width 75 height 29
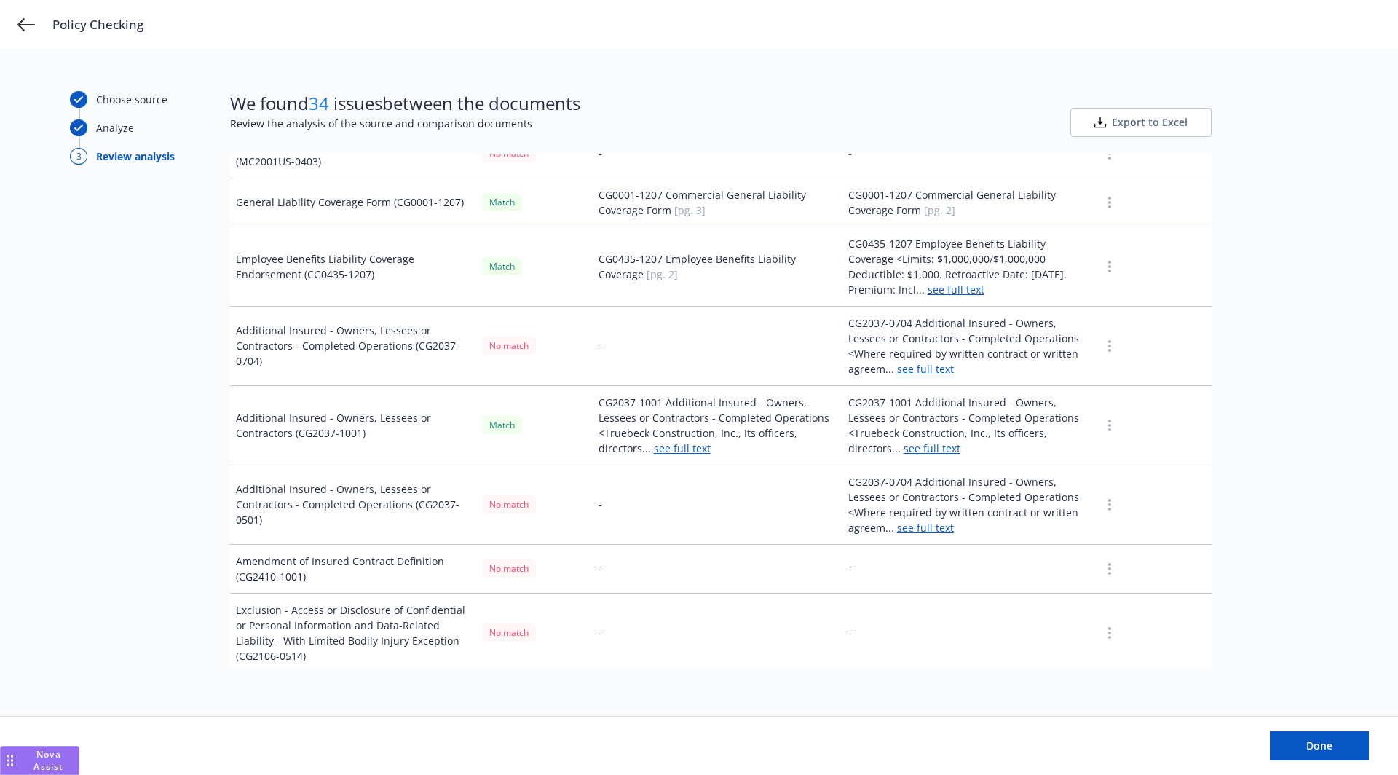
scroll to position [899, 0]
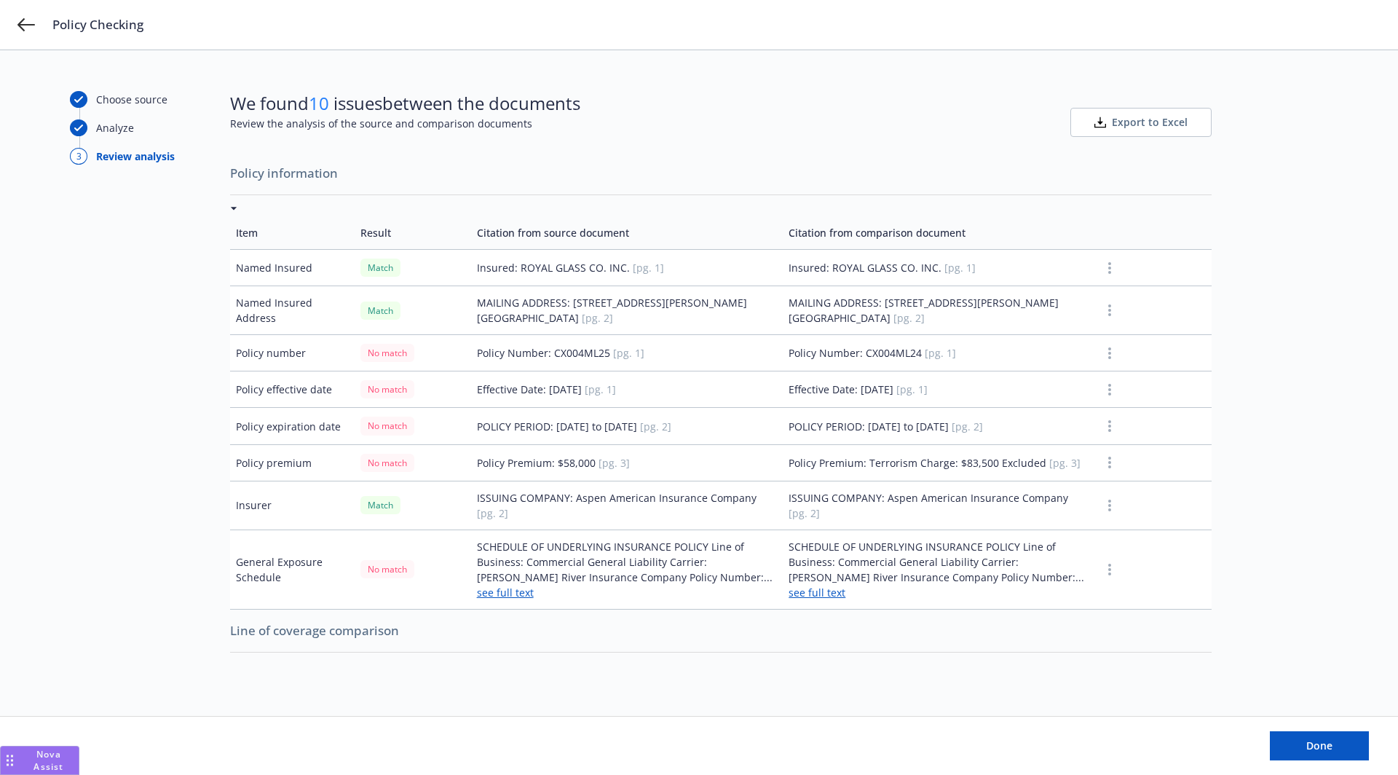
scroll to position [6, 0]
click at [987, 458] on td "Policy Premium: Terrorism Charge: $83,500 Excluded [pg. 3]" at bounding box center [939, 461] width 312 height 36
click at [921, 460] on td "Policy Premium: Terrorism Charge: $83,500 Excluded [pg. 3]" at bounding box center [939, 461] width 312 height 36
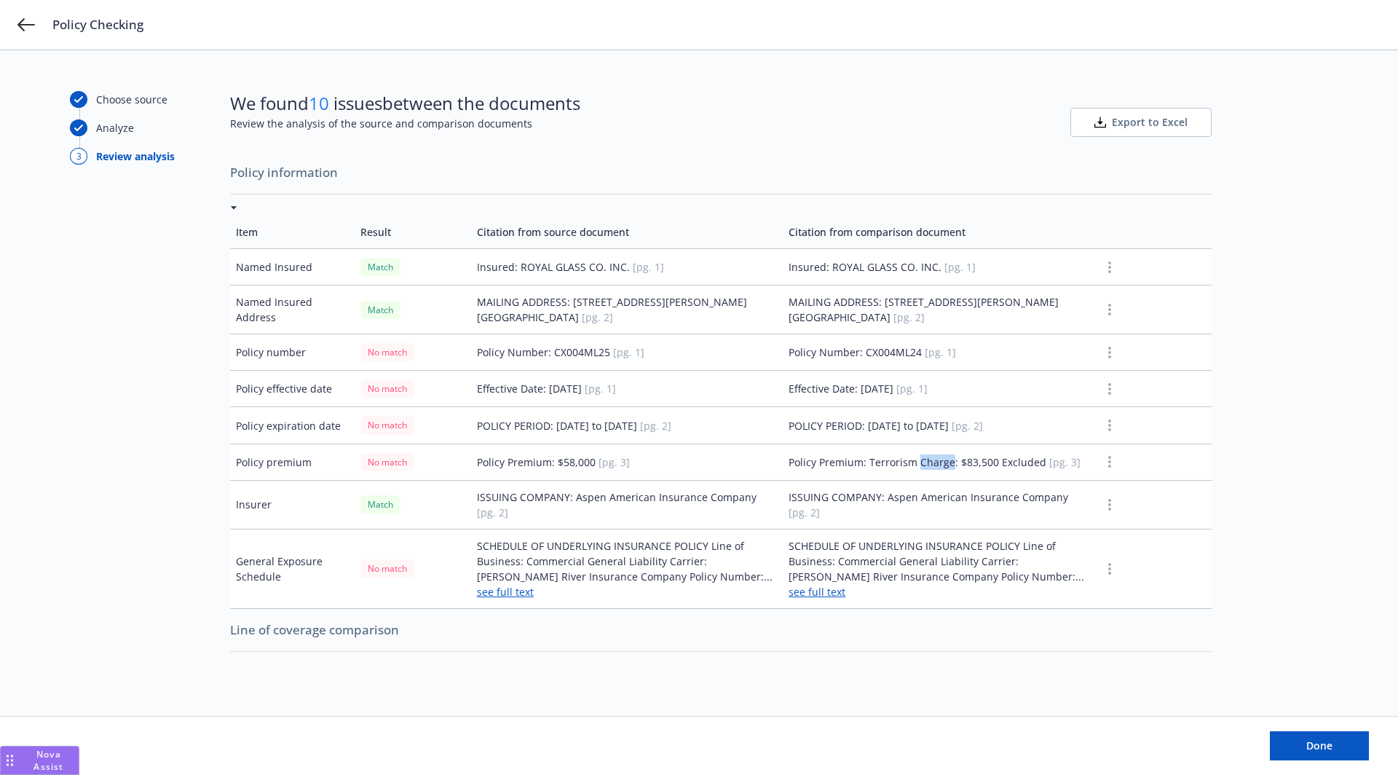
click at [921, 460] on td "Policy Premium: Terrorism Charge: $83,500 Excluded [pg. 3]" at bounding box center [939, 461] width 312 height 36
click at [960, 492] on td "ISSUING COMPANY: Aspen American Insurance Company [pg. 2]" at bounding box center [939, 504] width 312 height 49
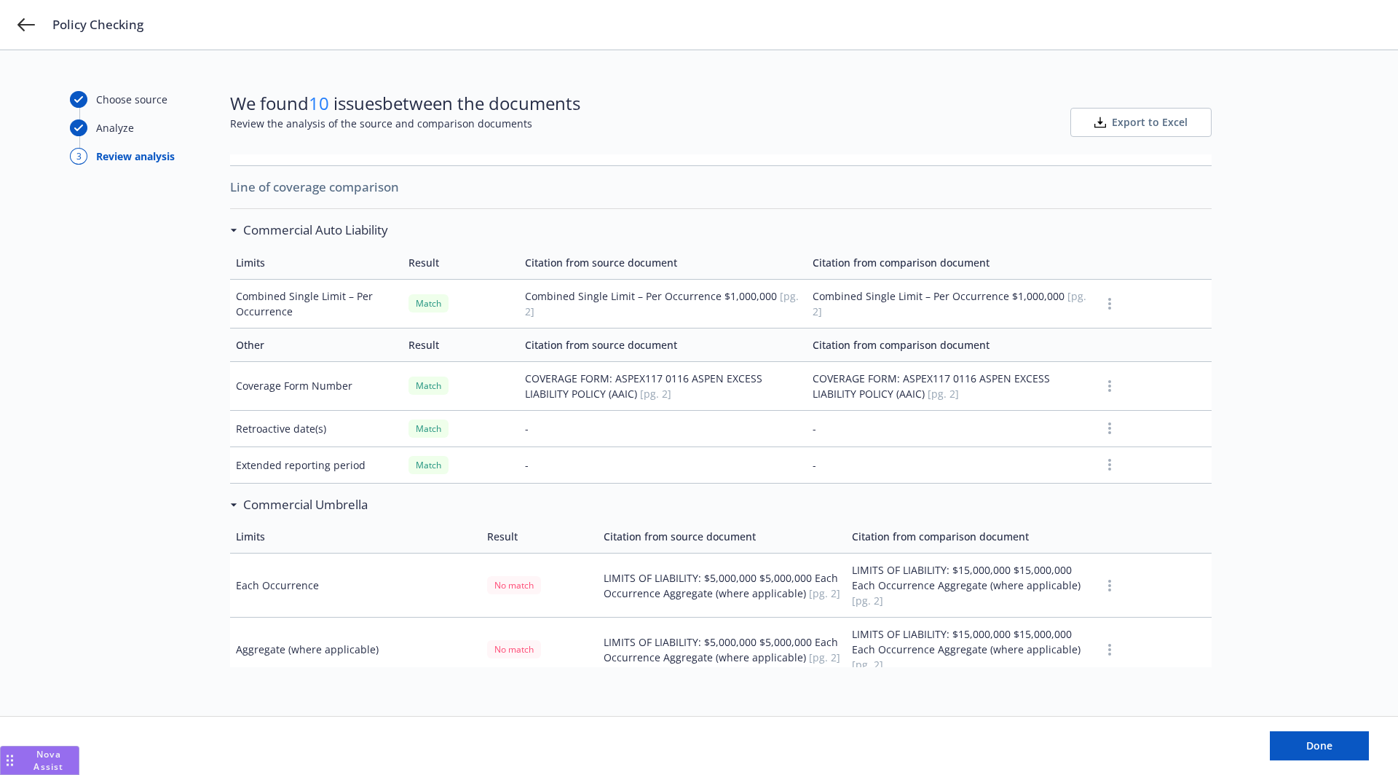
scroll to position [0, 0]
